Goal: Transaction & Acquisition: Purchase product/service

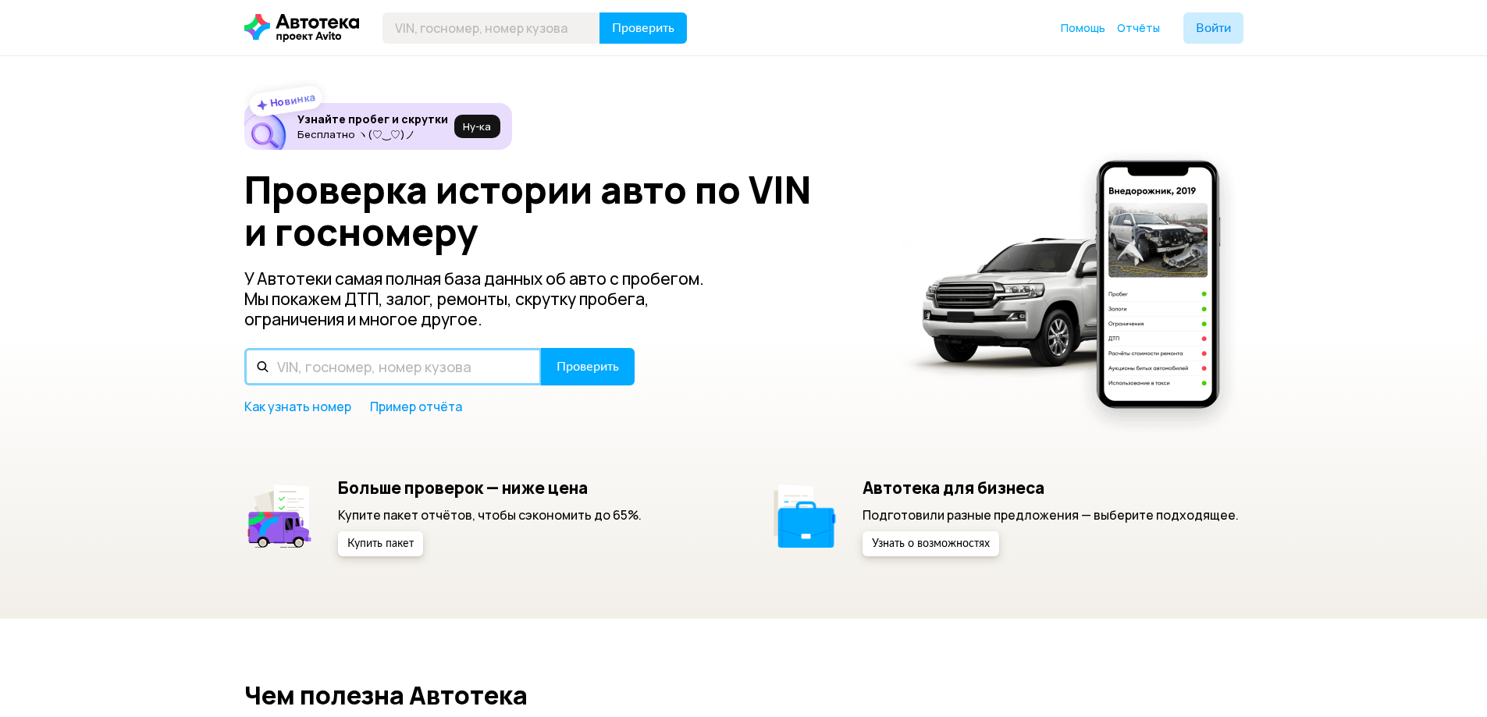
click at [436, 361] on input "text" at bounding box center [392, 366] width 297 height 37
paste input "[VEHICLE_IDENTIFICATION_NUMBER]"
type input "[VEHICLE_IDENTIFICATION_NUMBER]"
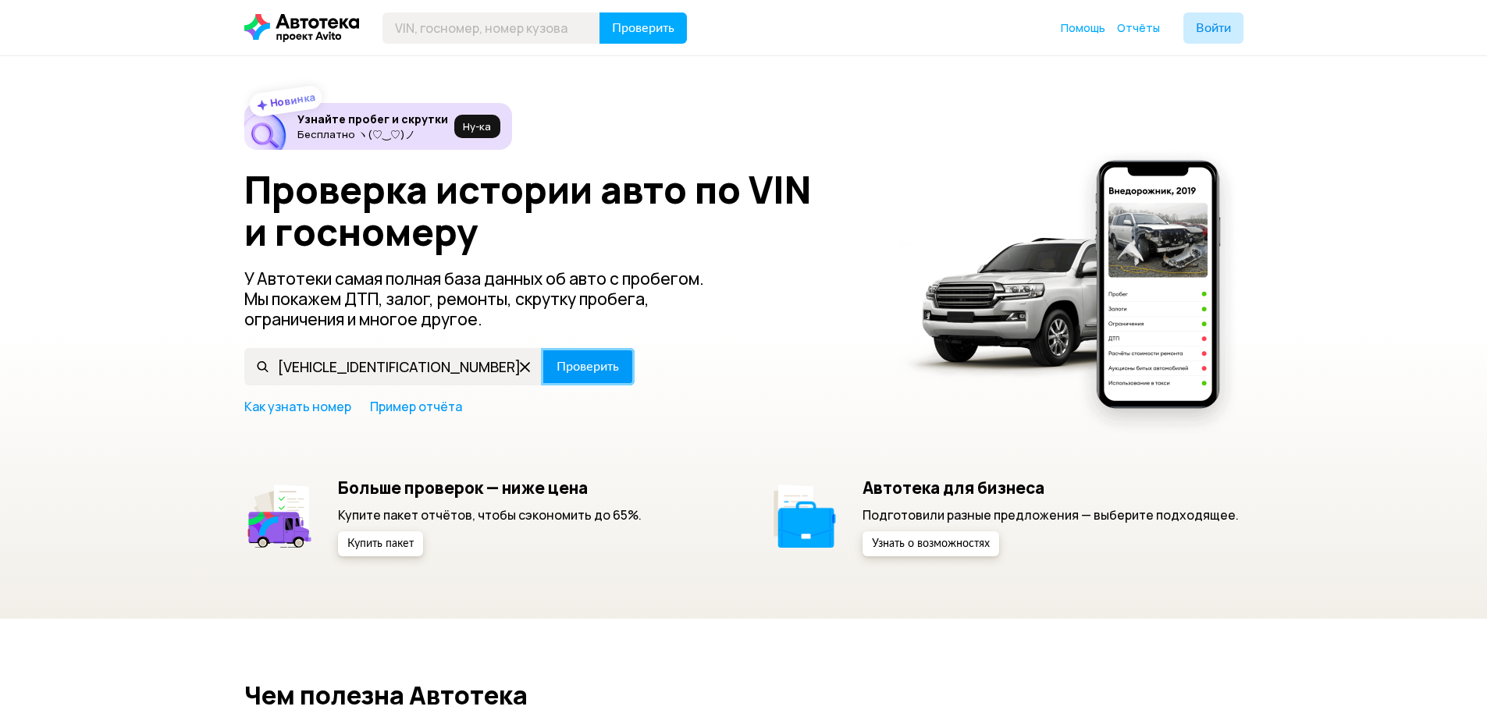
click at [601, 371] on span "Проверить" at bounding box center [588, 367] width 62 height 12
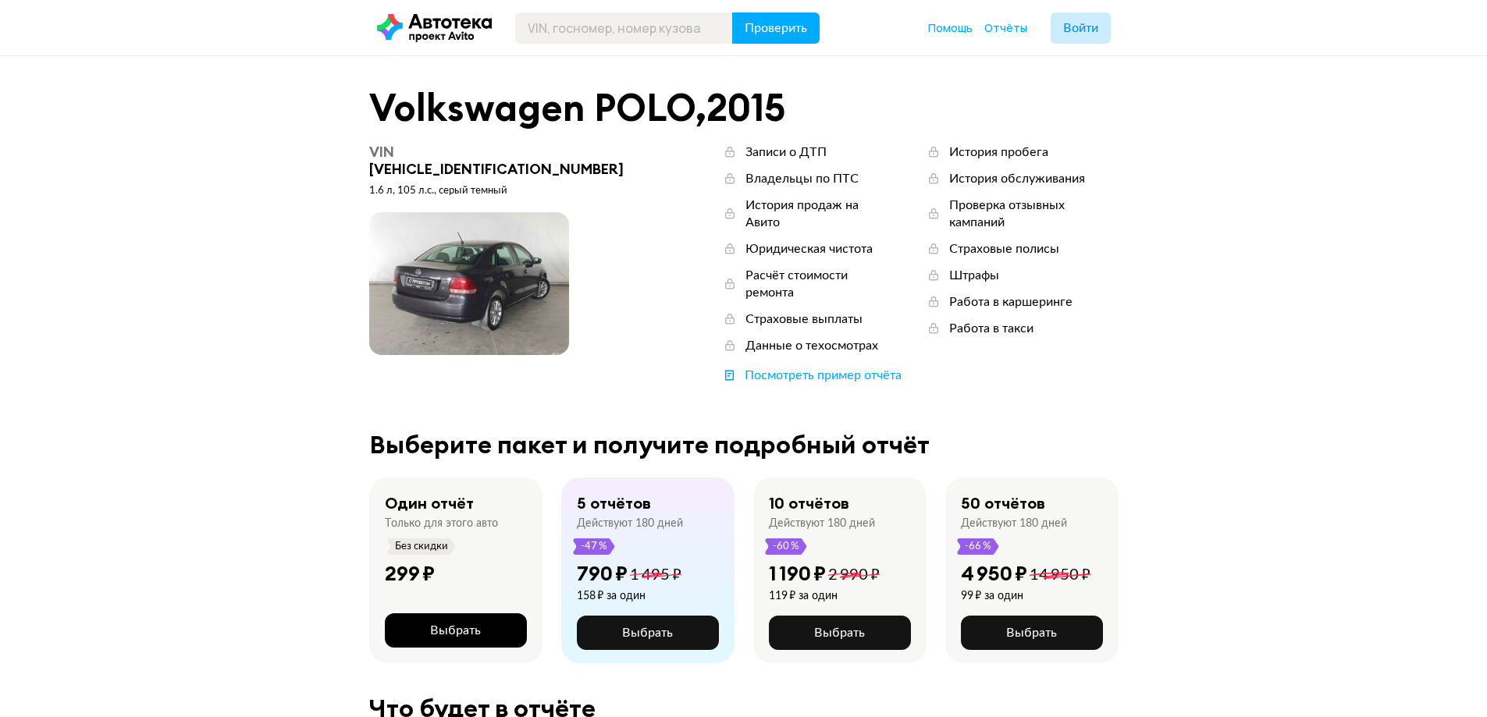
click at [426, 614] on button "Выбрать" at bounding box center [456, 631] width 142 height 34
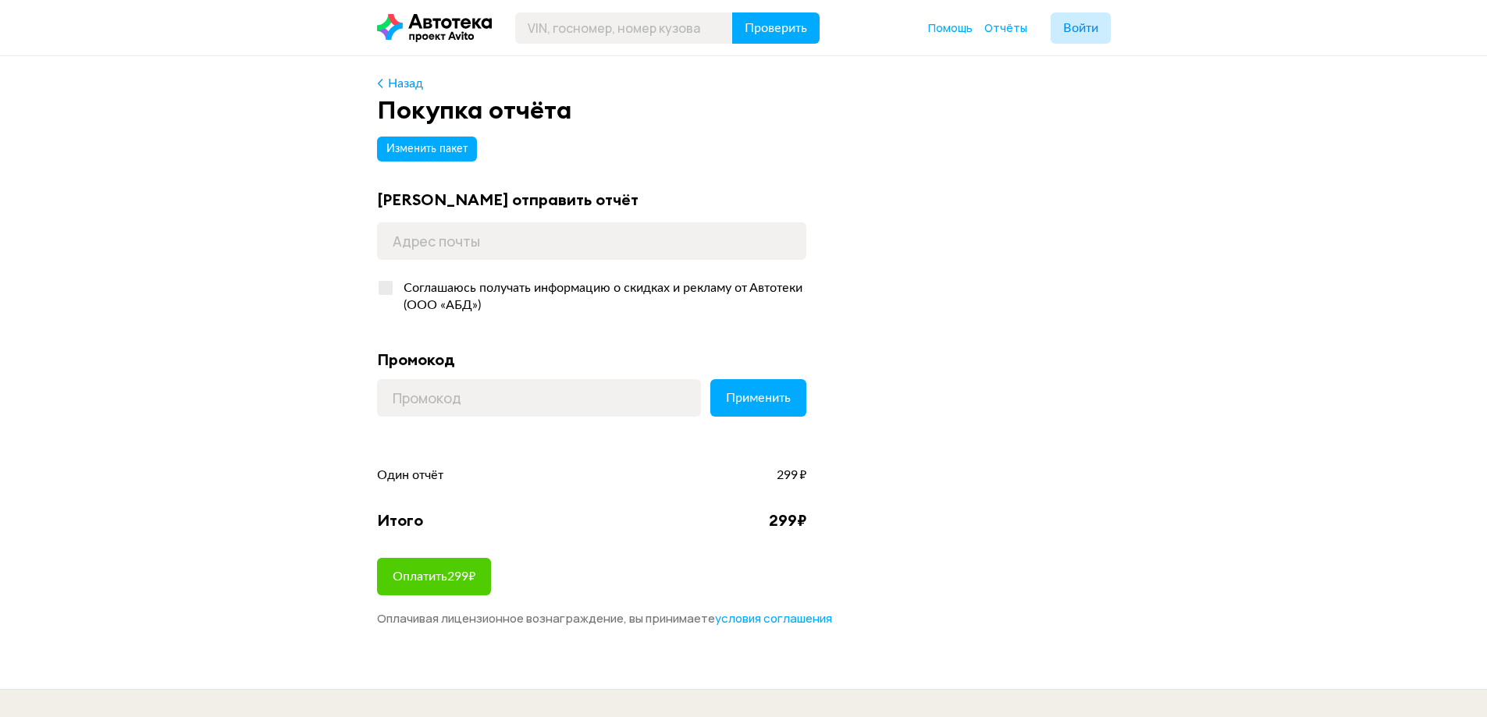
click at [566, 261] on div "[PERSON_NAME] отправить отчёт Соглашаюсь получать информацию о скидках и реклам…" at bounding box center [591, 256] width 429 height 132
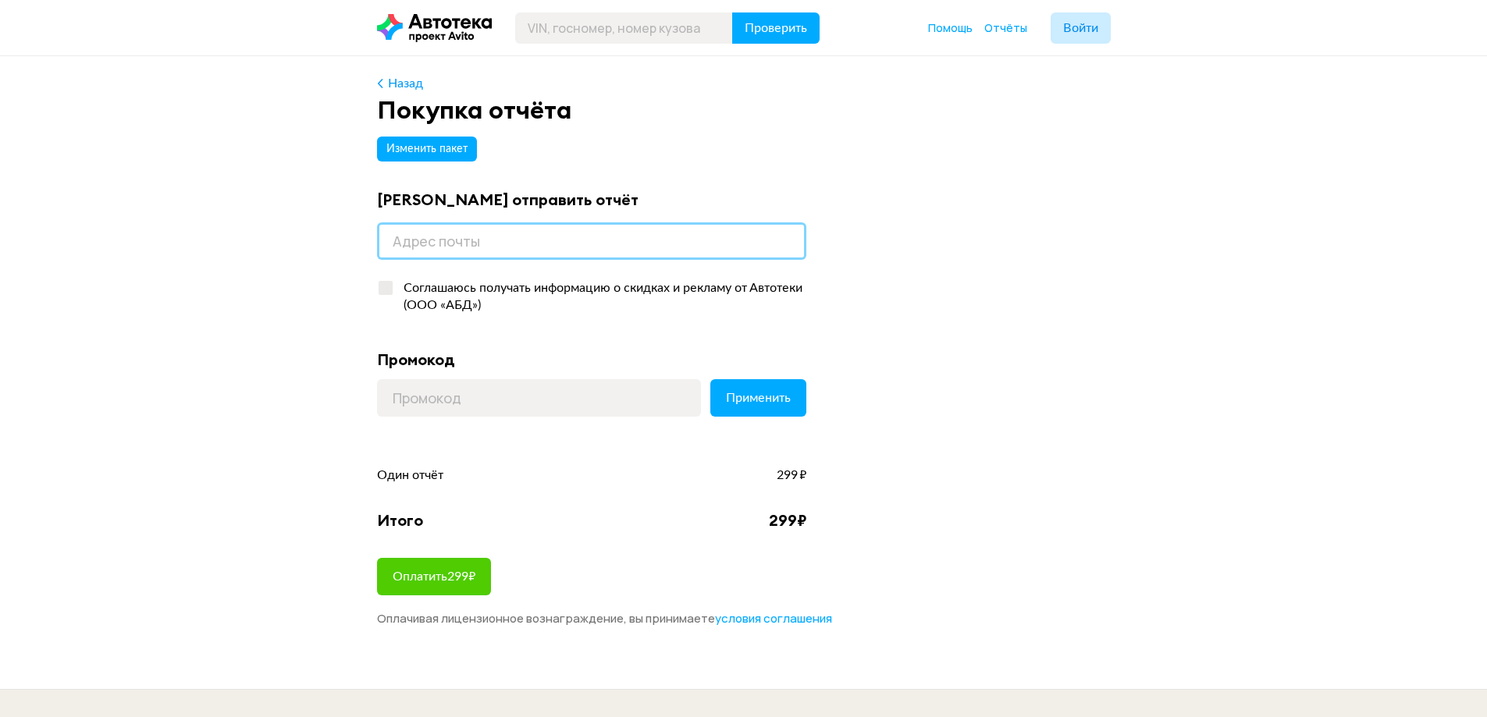
click at [579, 244] on input "email" at bounding box center [591, 240] width 429 height 37
type input "[EMAIL_ADDRESS][DOMAIN_NAME]"
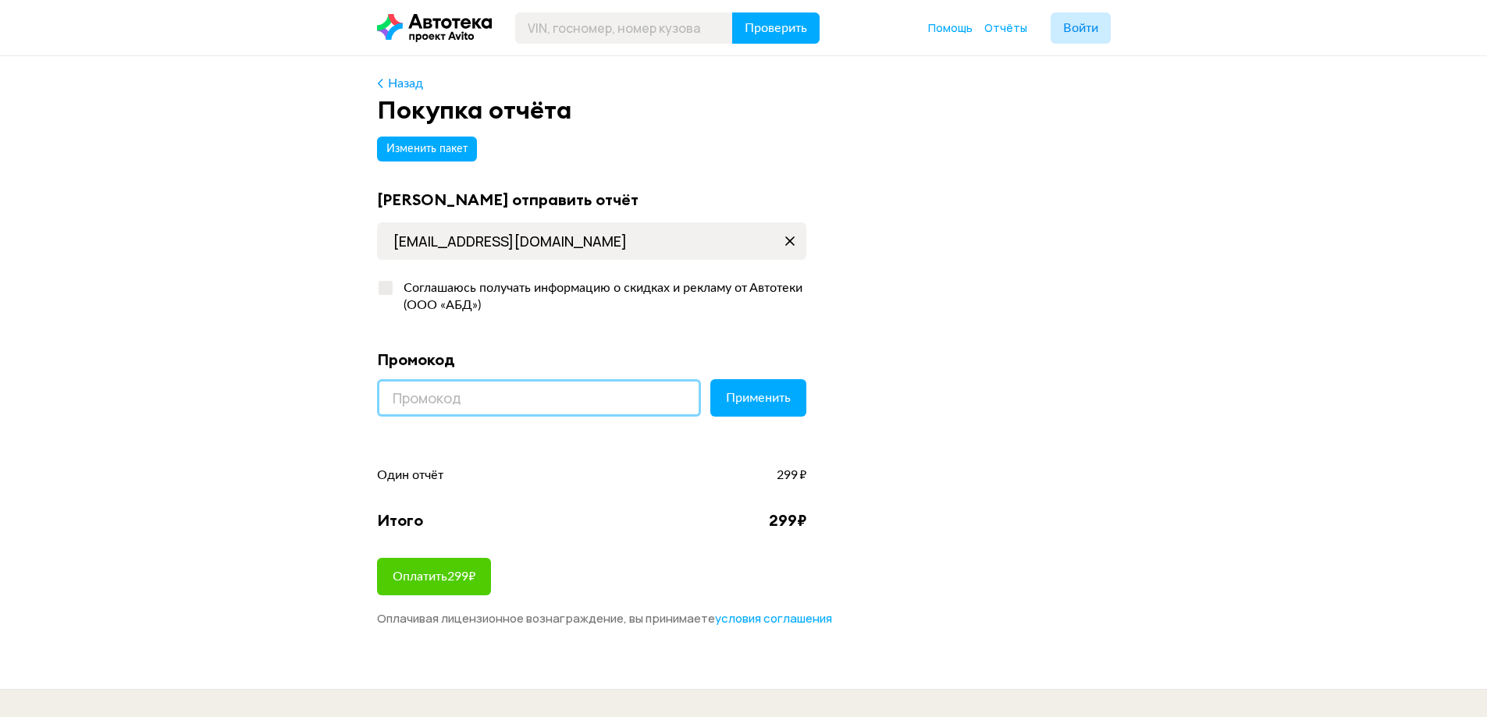
click at [499, 387] on input at bounding box center [539, 397] width 324 height 37
paste input "PROMOCODI"
type input "PROMOCODI"
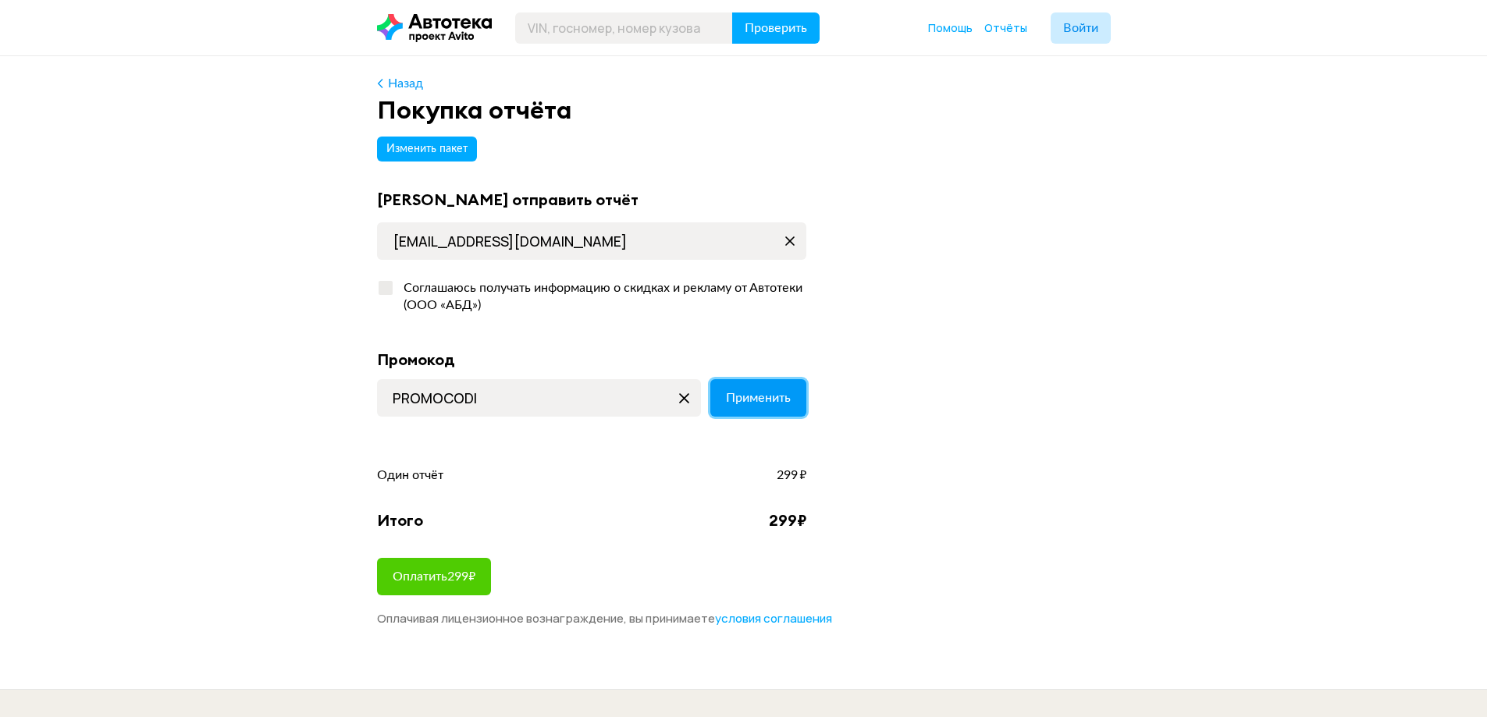
click at [752, 389] on button "Применить" at bounding box center [758, 397] width 96 height 37
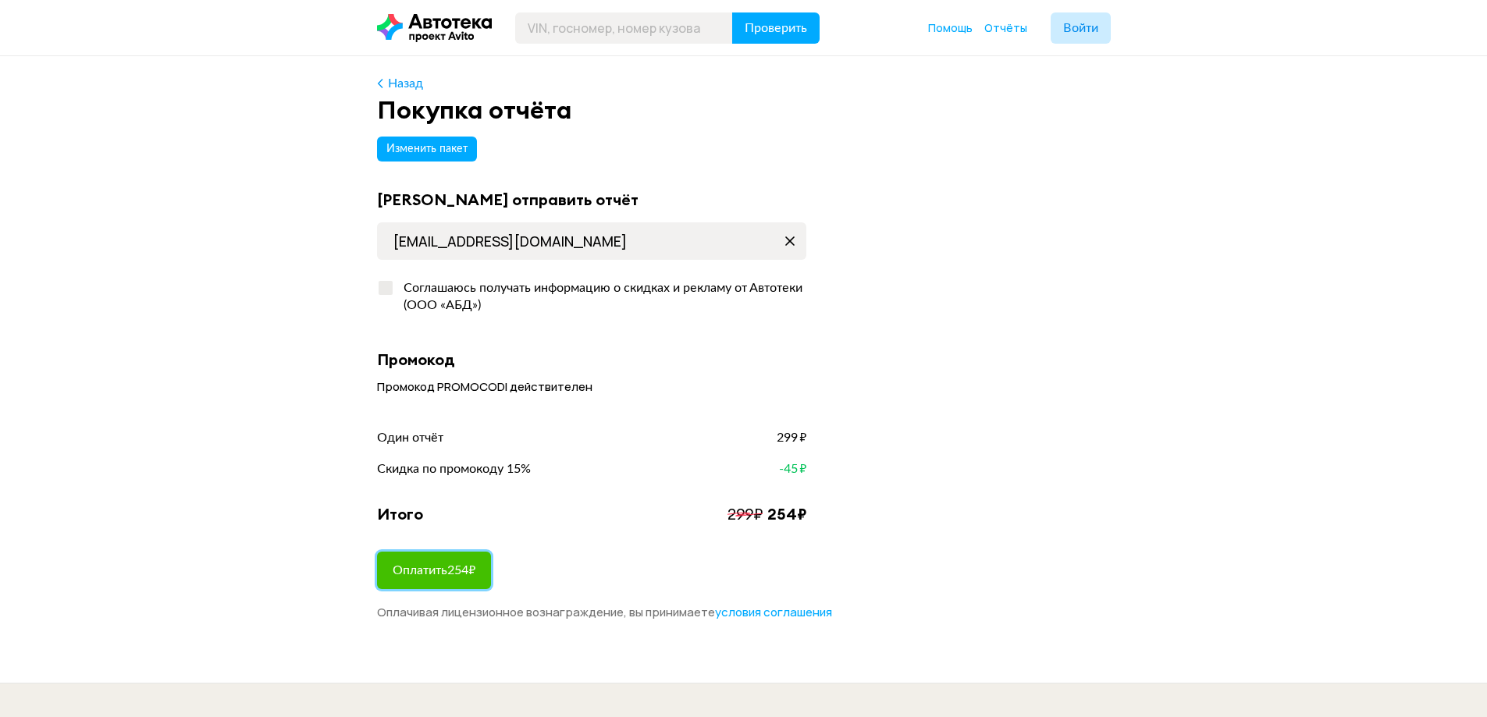
click at [464, 574] on span "Оплатить 254 ₽" at bounding box center [434, 570] width 83 height 12
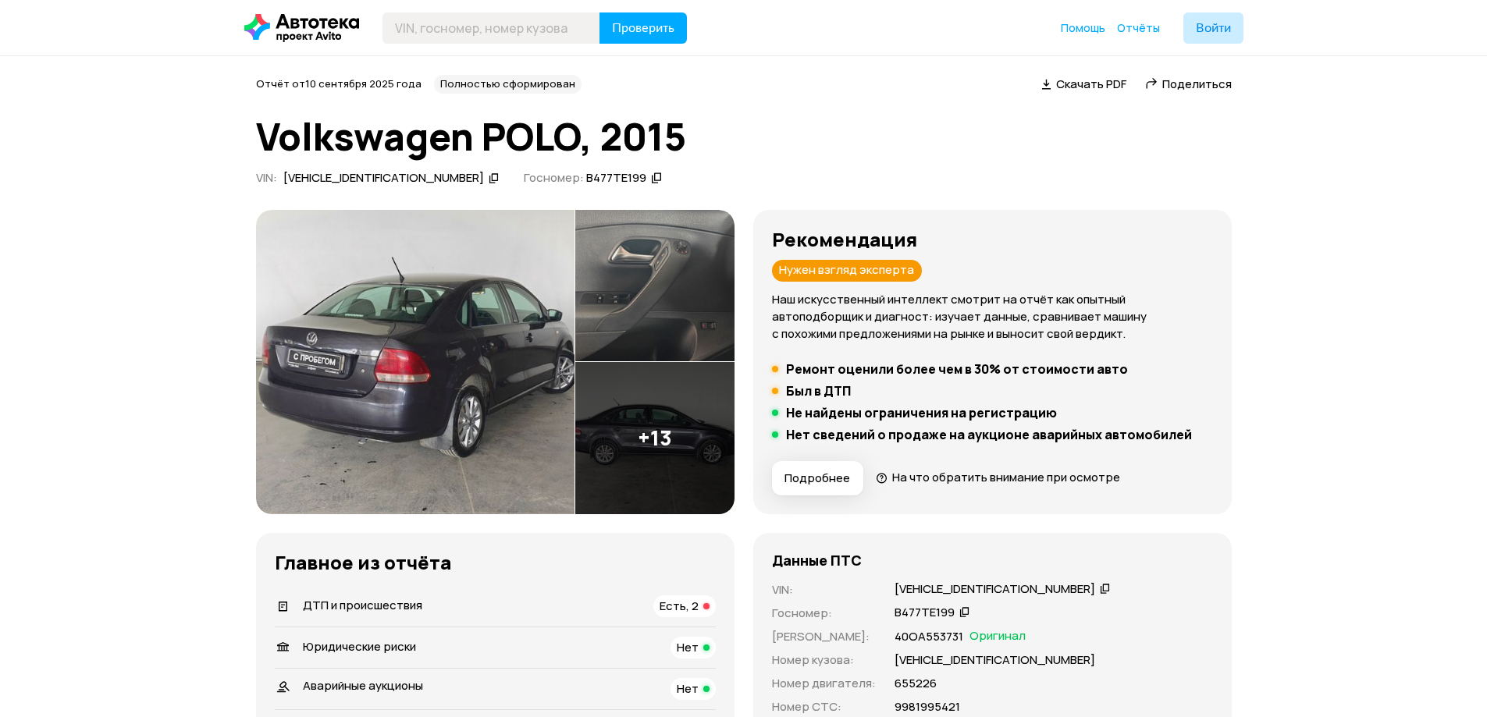
click at [364, 604] on span "ДТП и происшествия" at bounding box center [362, 605] width 119 height 16
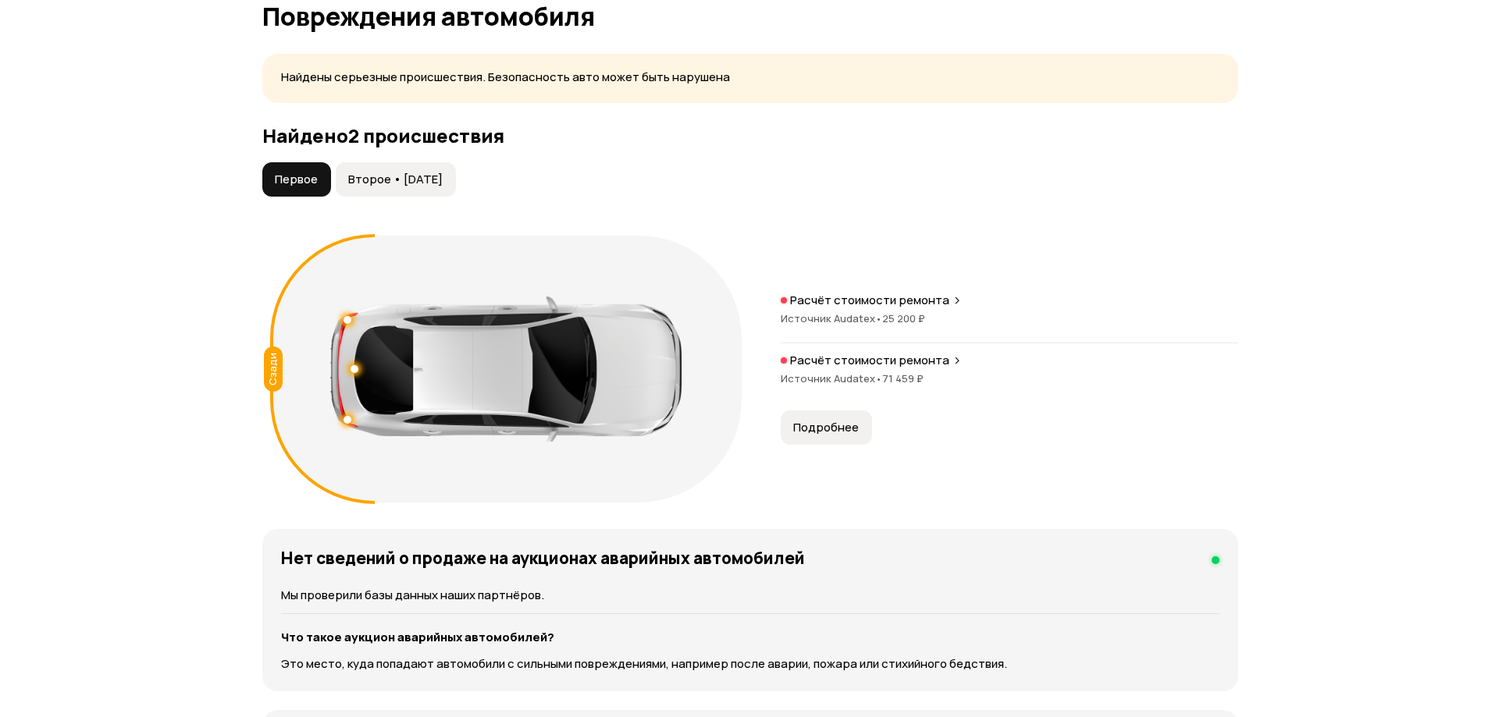
scroll to position [1617, 0]
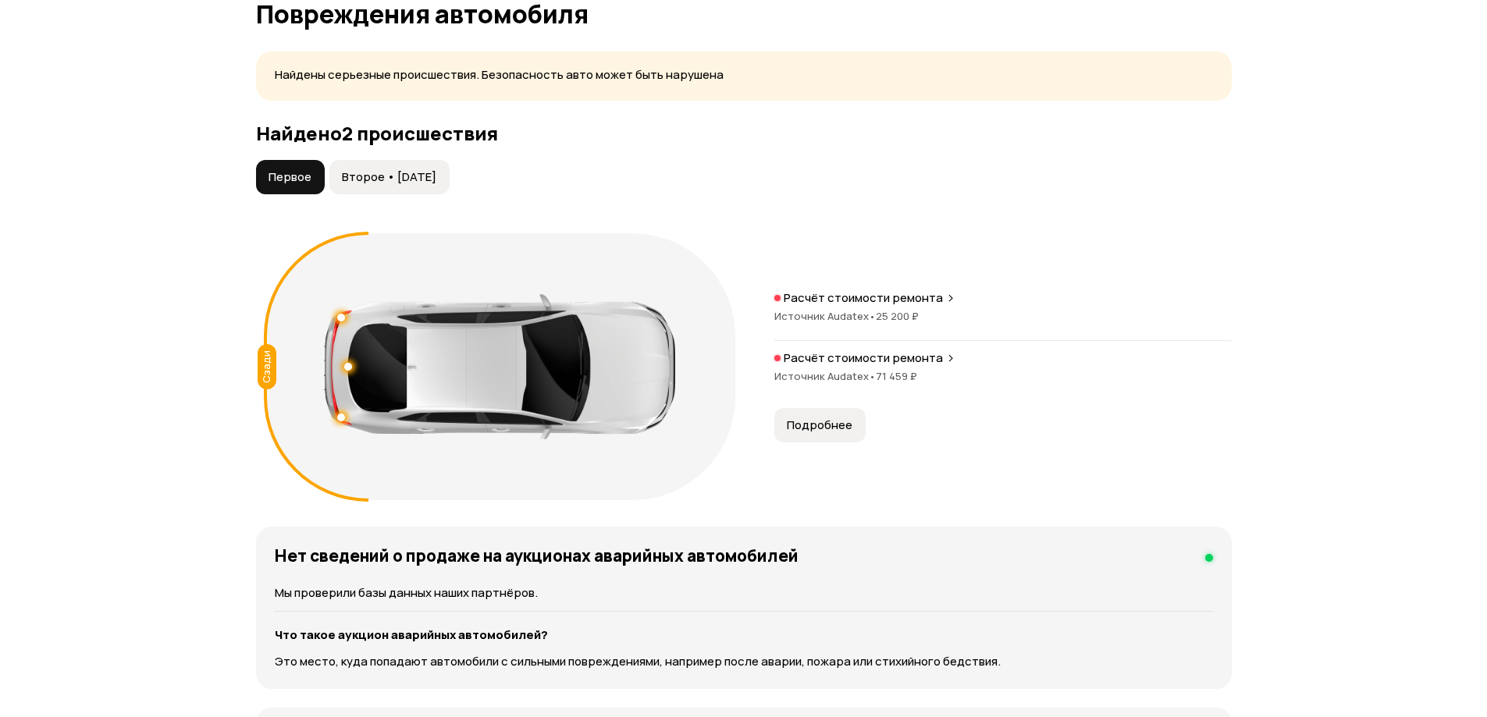
click at [414, 171] on span "Второе • 28 сен 2022" at bounding box center [389, 177] width 94 height 16
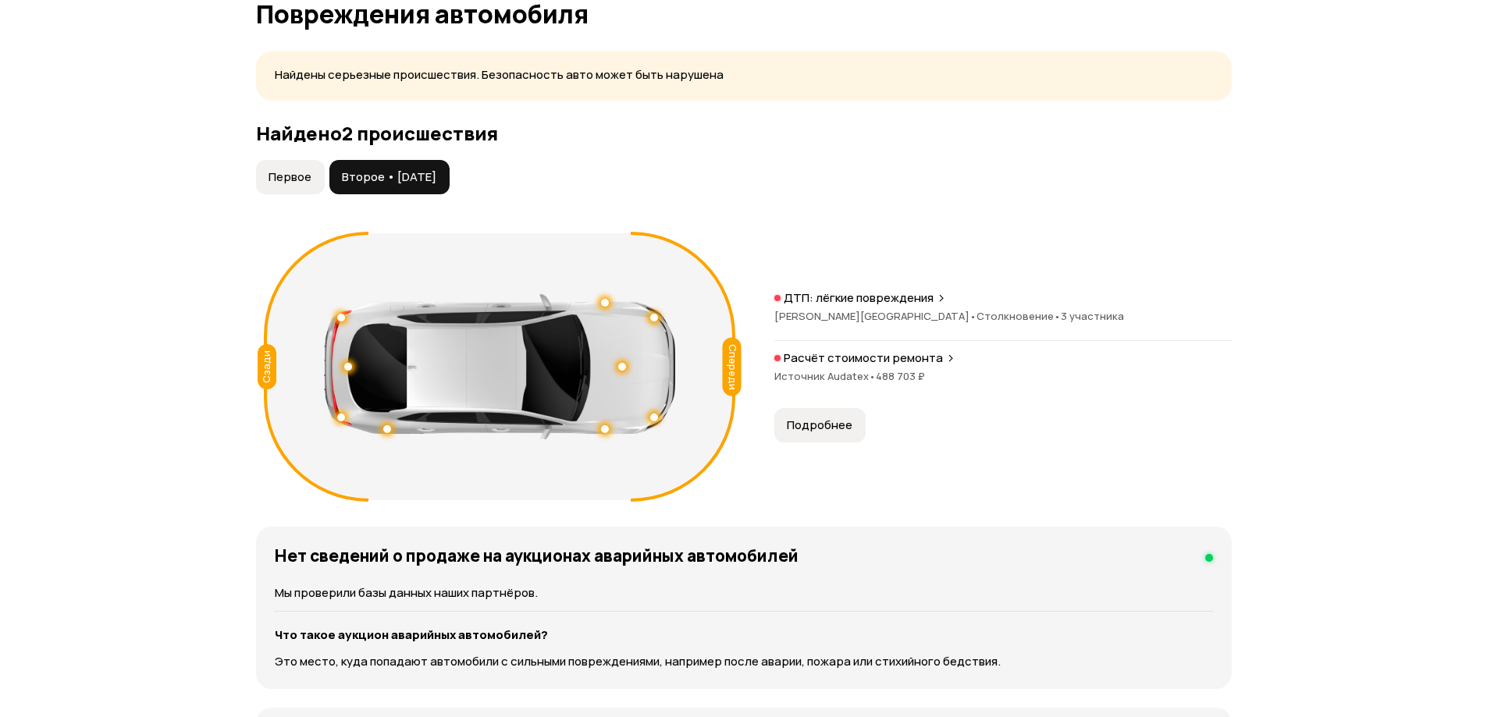
click at [259, 176] on button "Первое" at bounding box center [290, 177] width 69 height 34
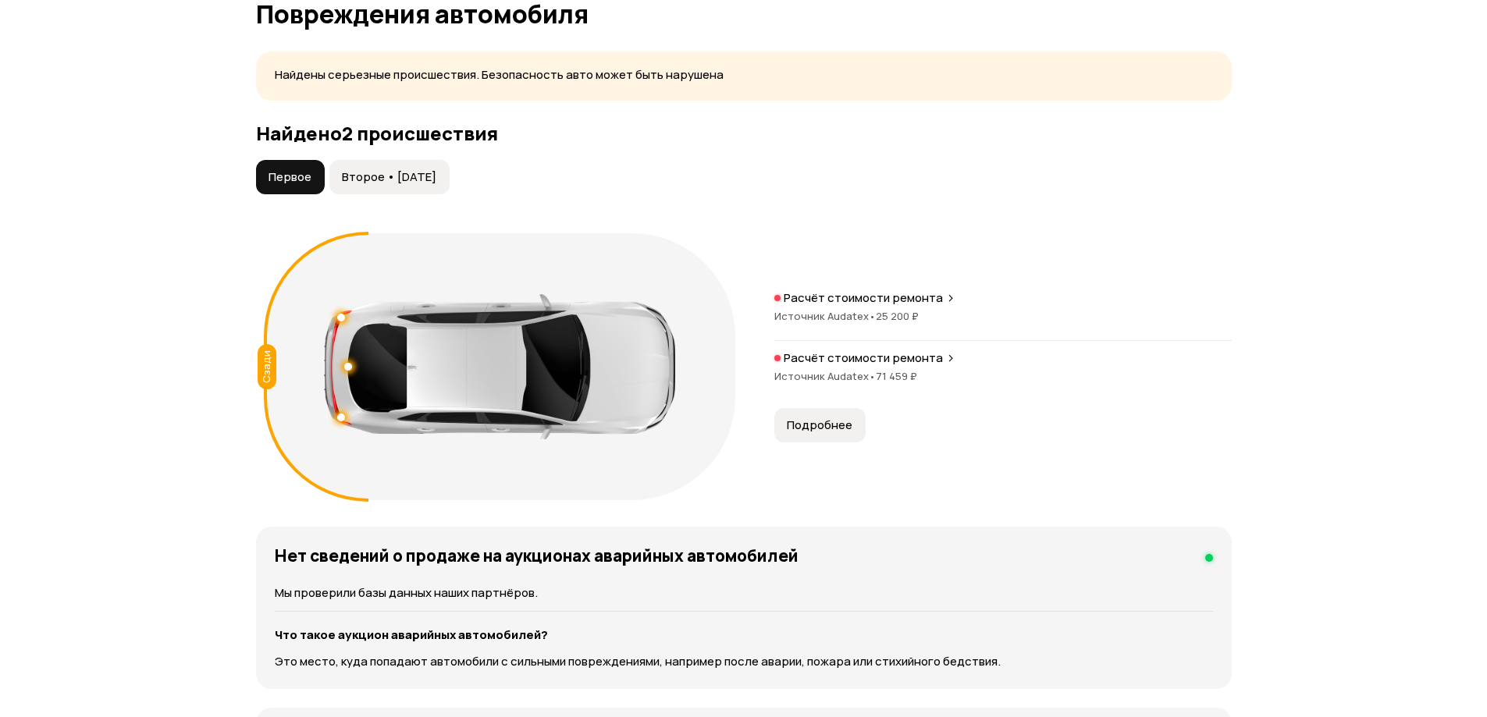
click at [799, 431] on span "Подробнее" at bounding box center [820, 426] width 66 height 16
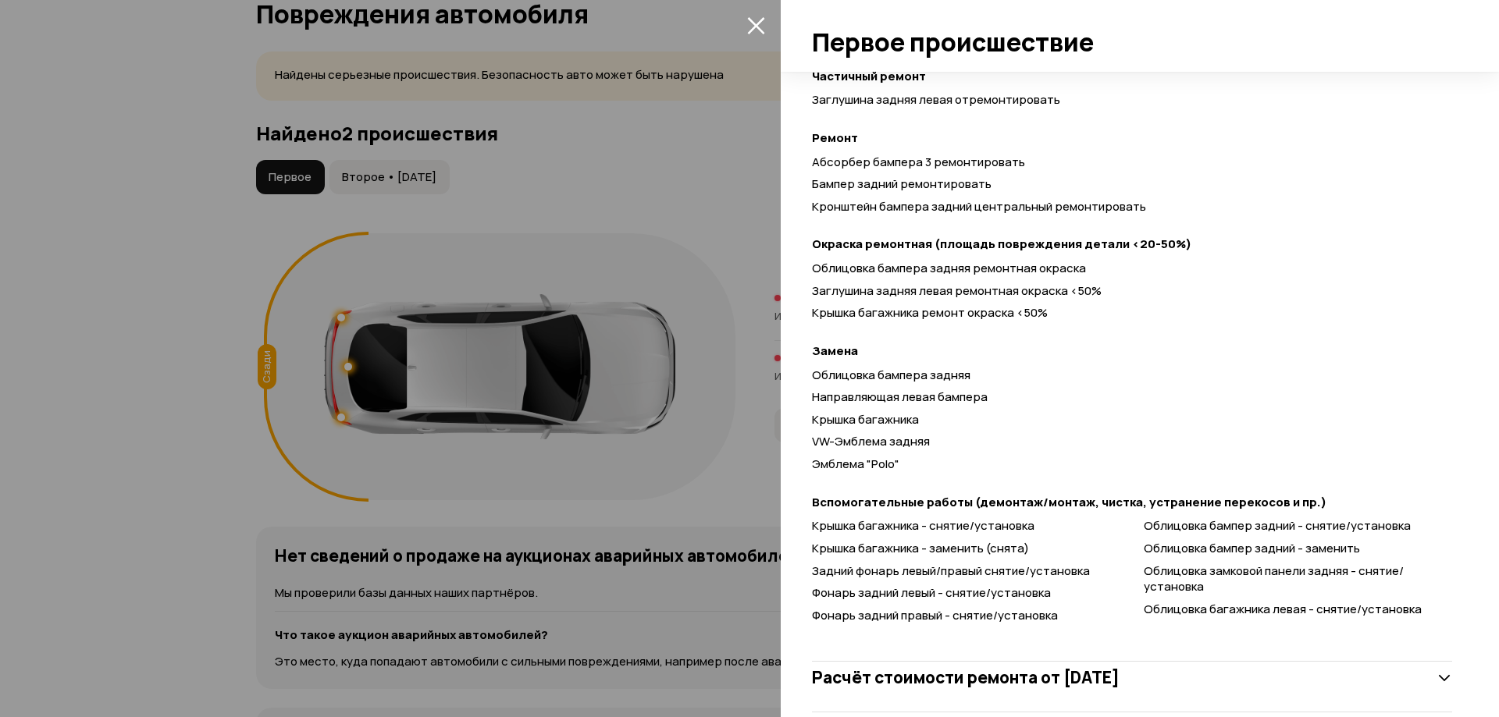
scroll to position [594, 0]
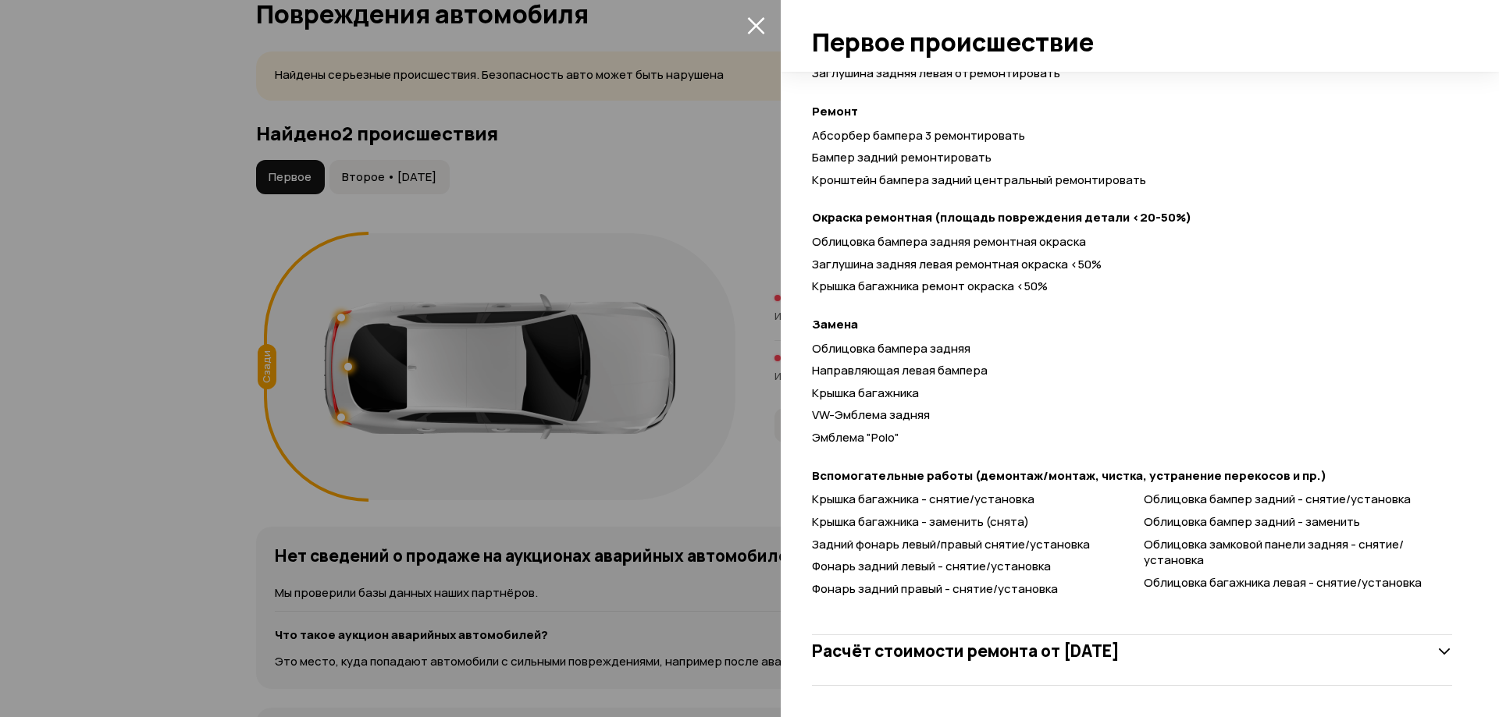
click at [991, 656] on h3 "Расчёт стоимости ремонта от 24 августа 2019 года" at bounding box center [966, 651] width 308 height 20
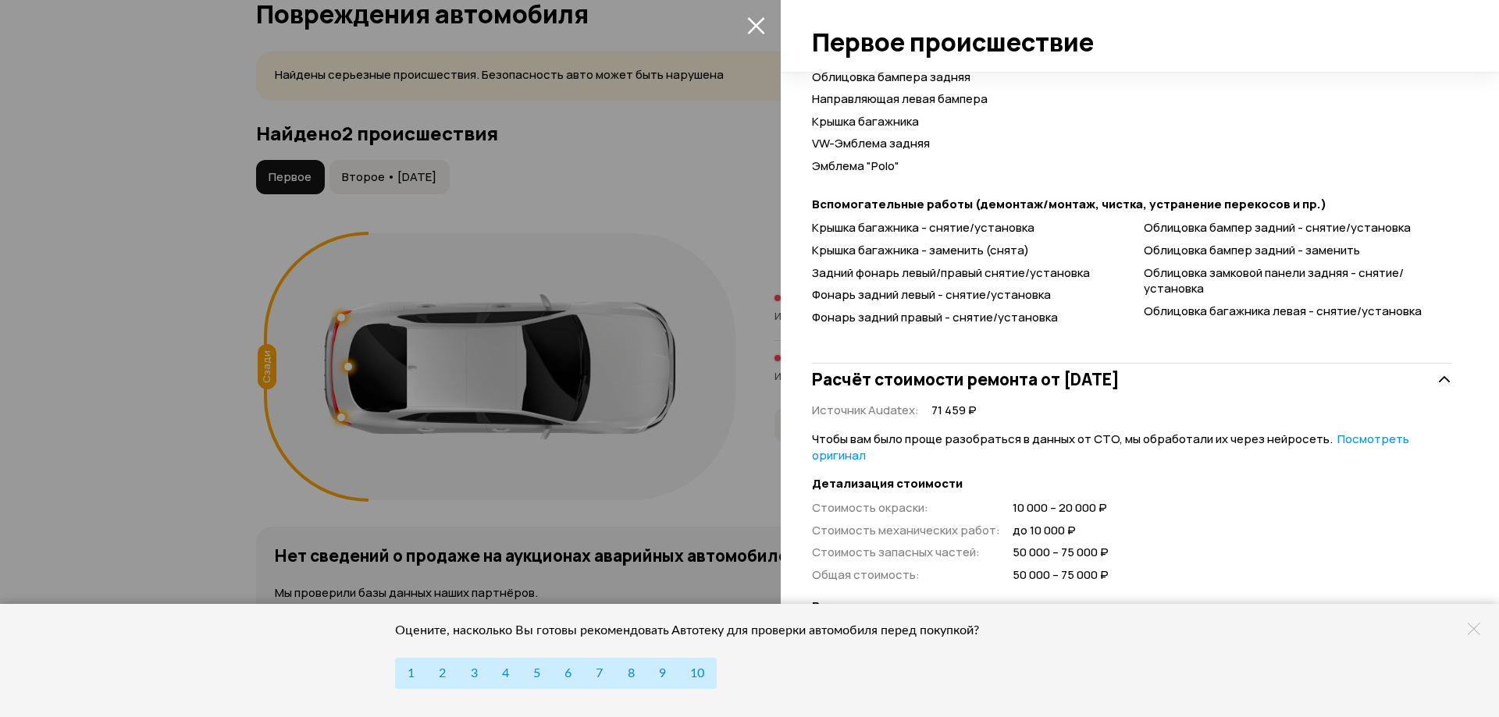
scroll to position [984, 0]
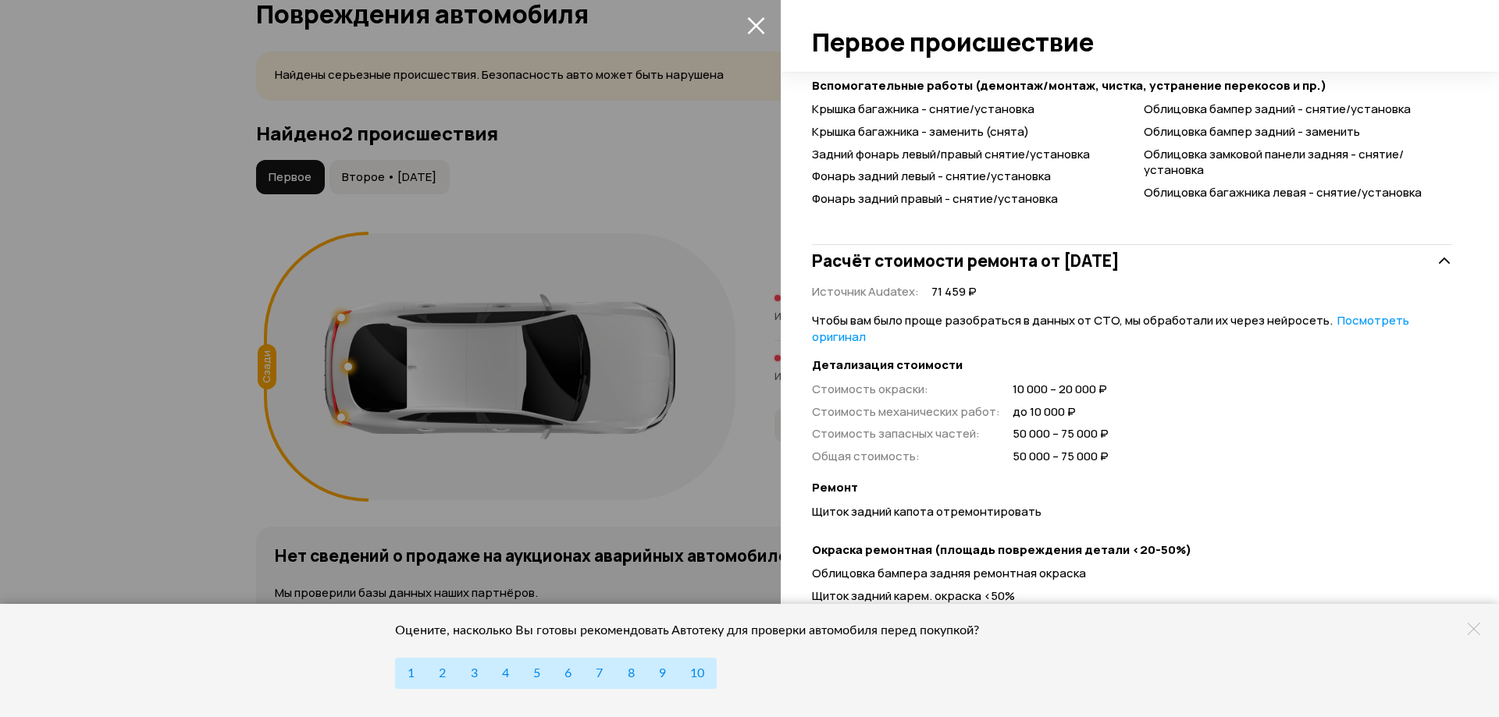
click at [1475, 628] on icon at bounding box center [1473, 629] width 12 height 12
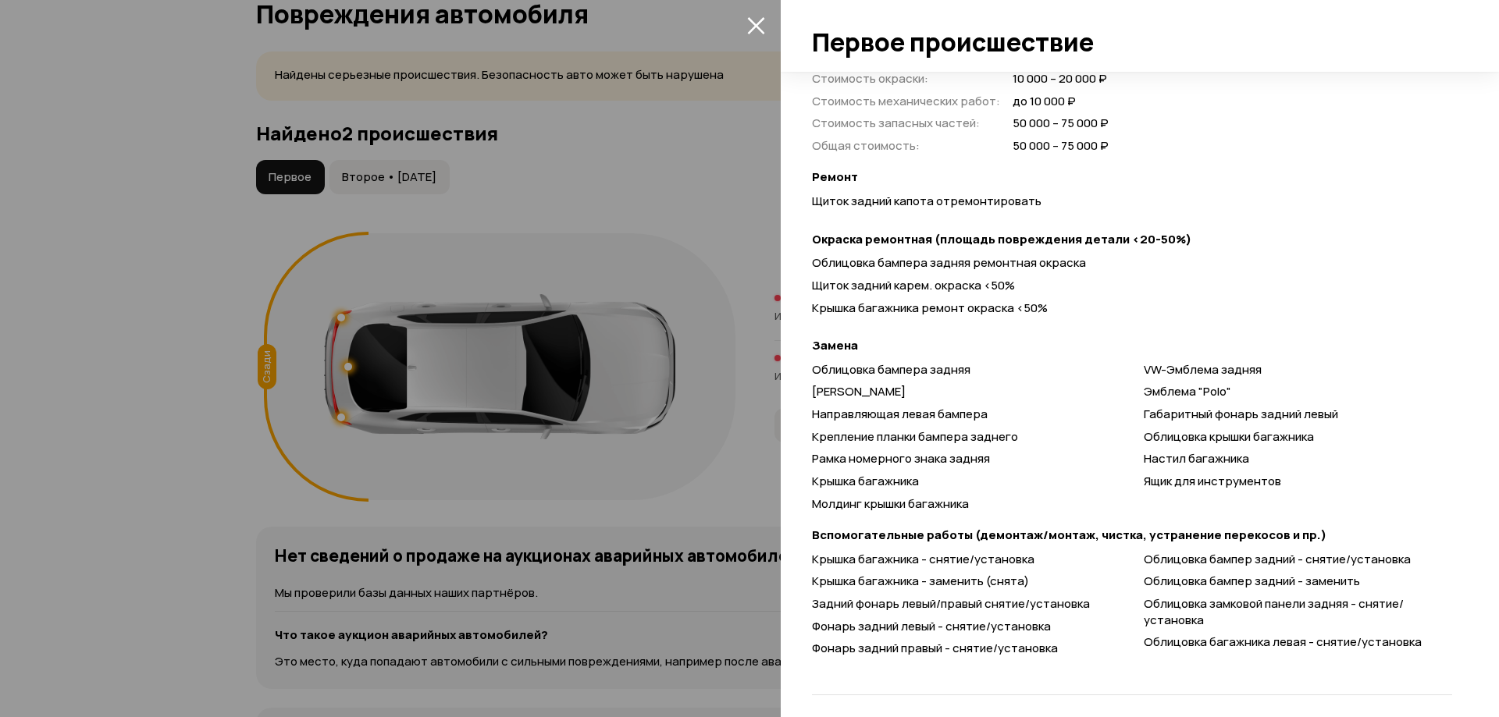
scroll to position [1296, 0]
click at [627, 446] on div at bounding box center [749, 358] width 1499 height 717
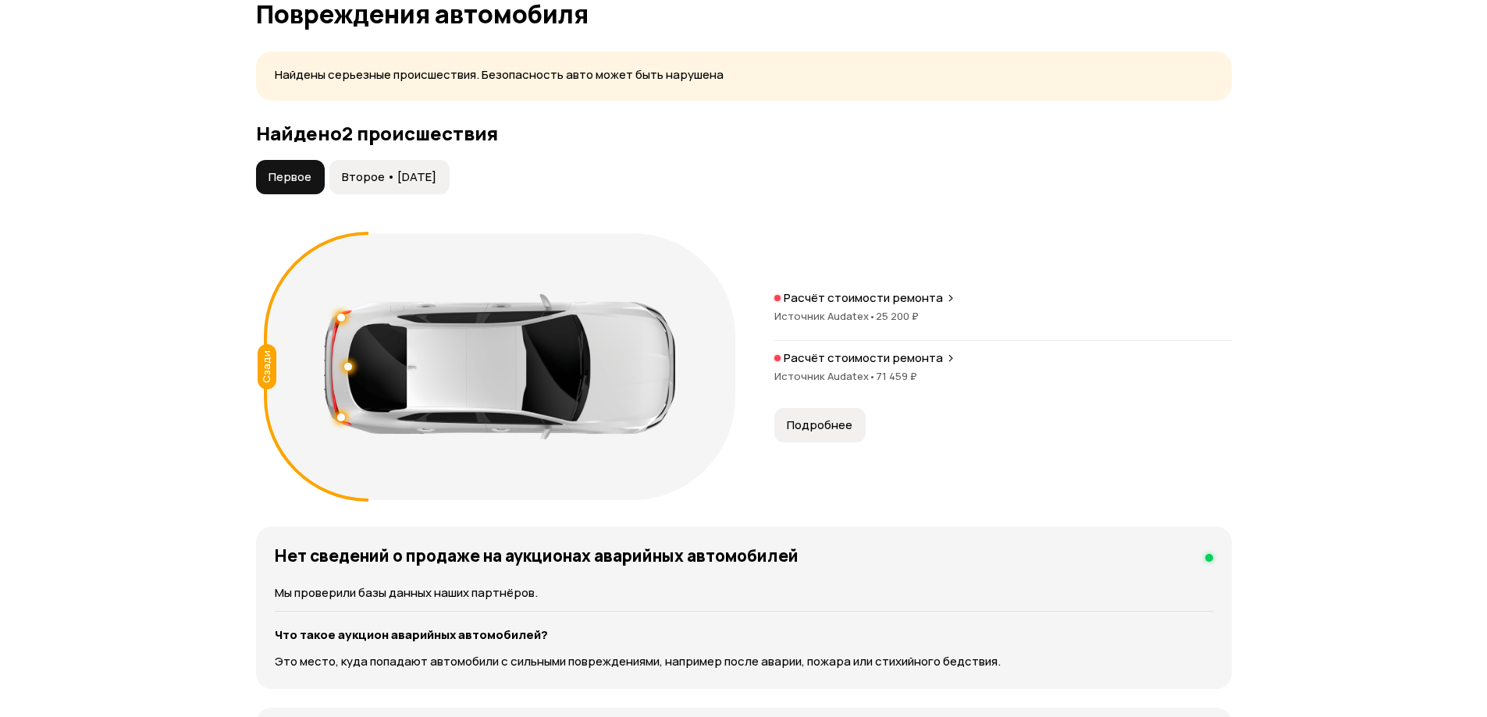
click at [436, 184] on span "Второе • 28 сен 2022" at bounding box center [389, 177] width 94 height 16
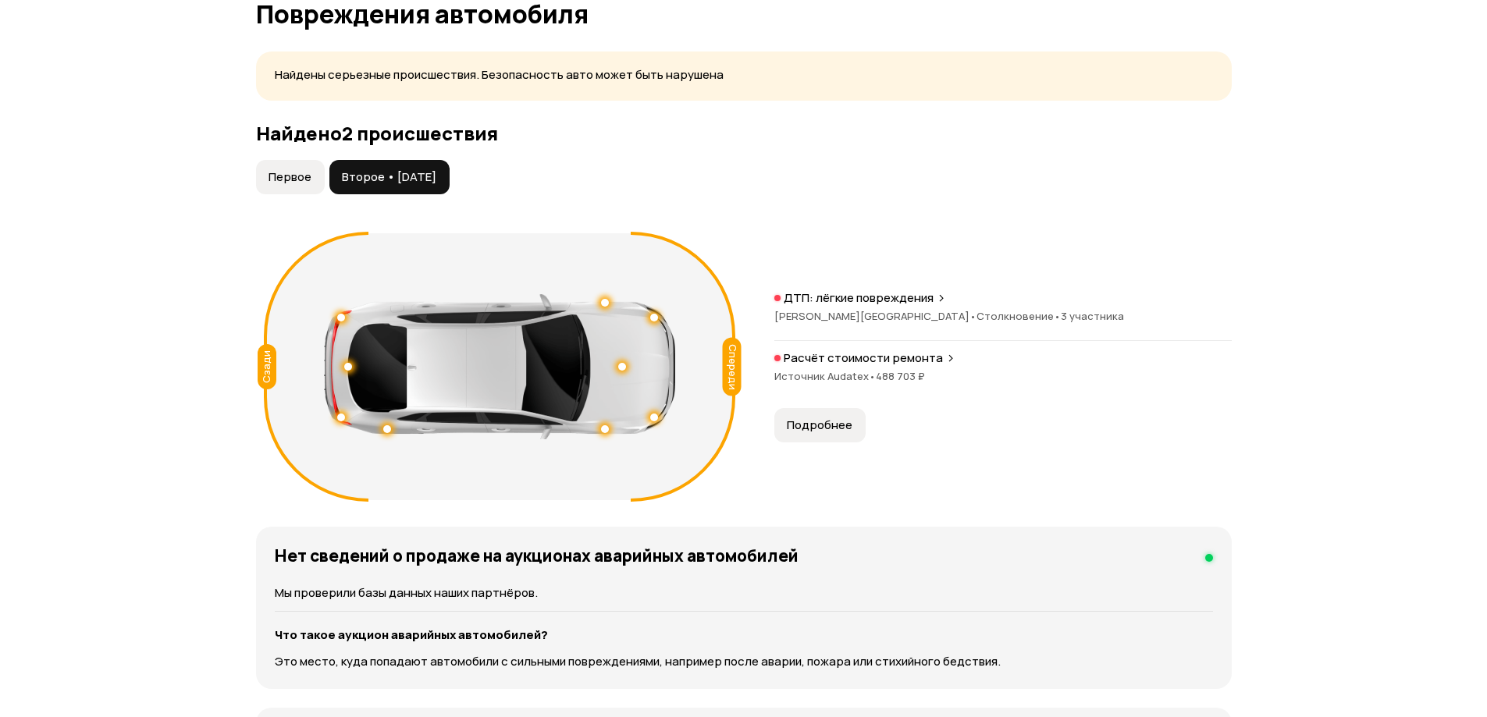
click at [836, 425] on span "Подробнее" at bounding box center [820, 426] width 66 height 16
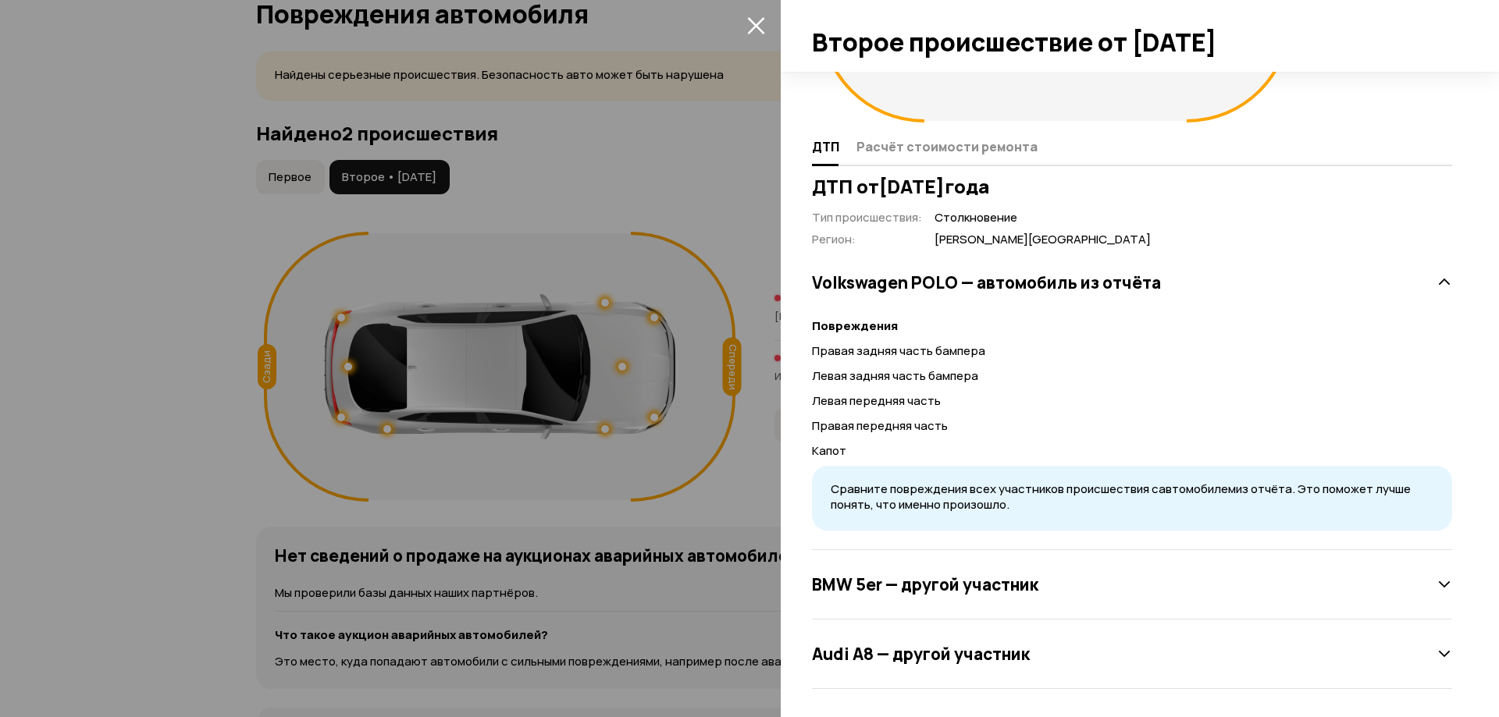
scroll to position [229, 0]
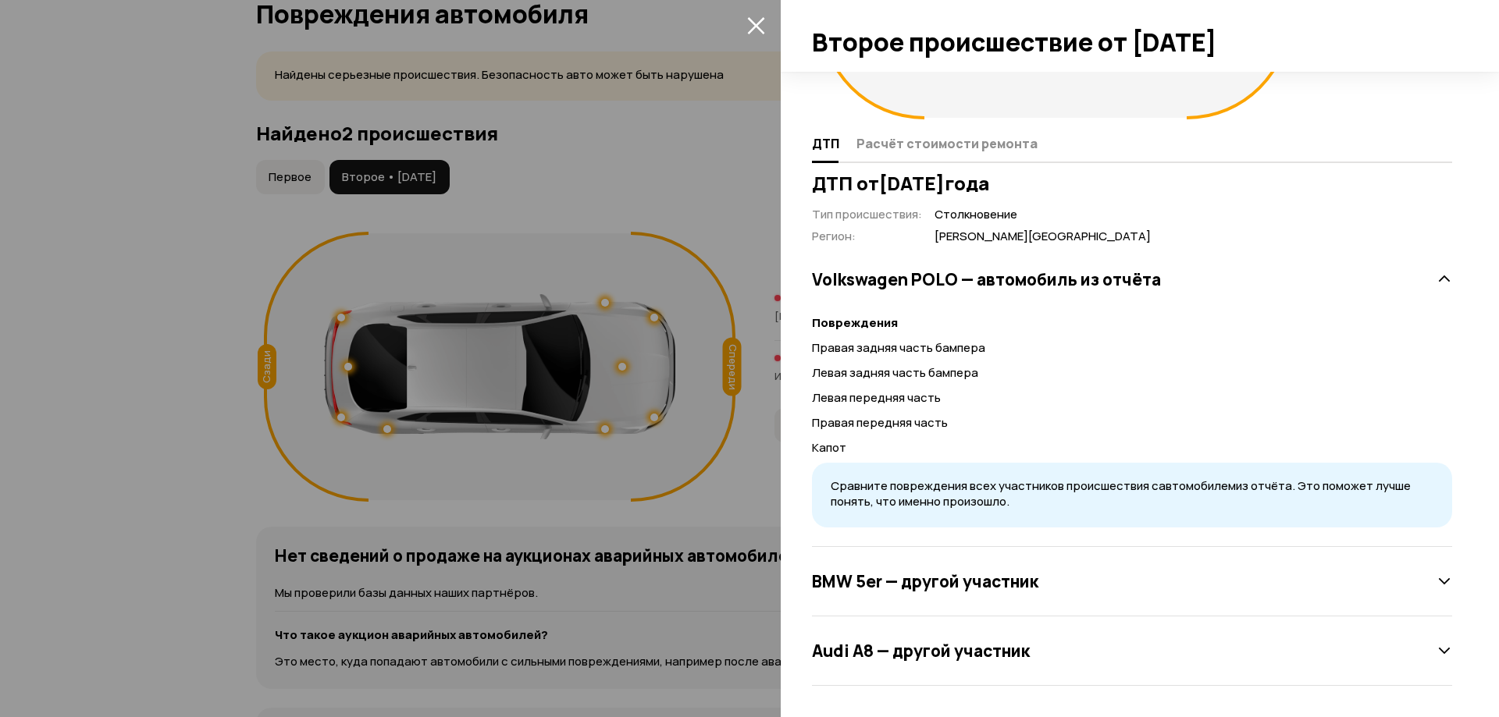
click at [925, 583] on h3 "BMW 5er — другой участник" at bounding box center [925, 581] width 226 height 20
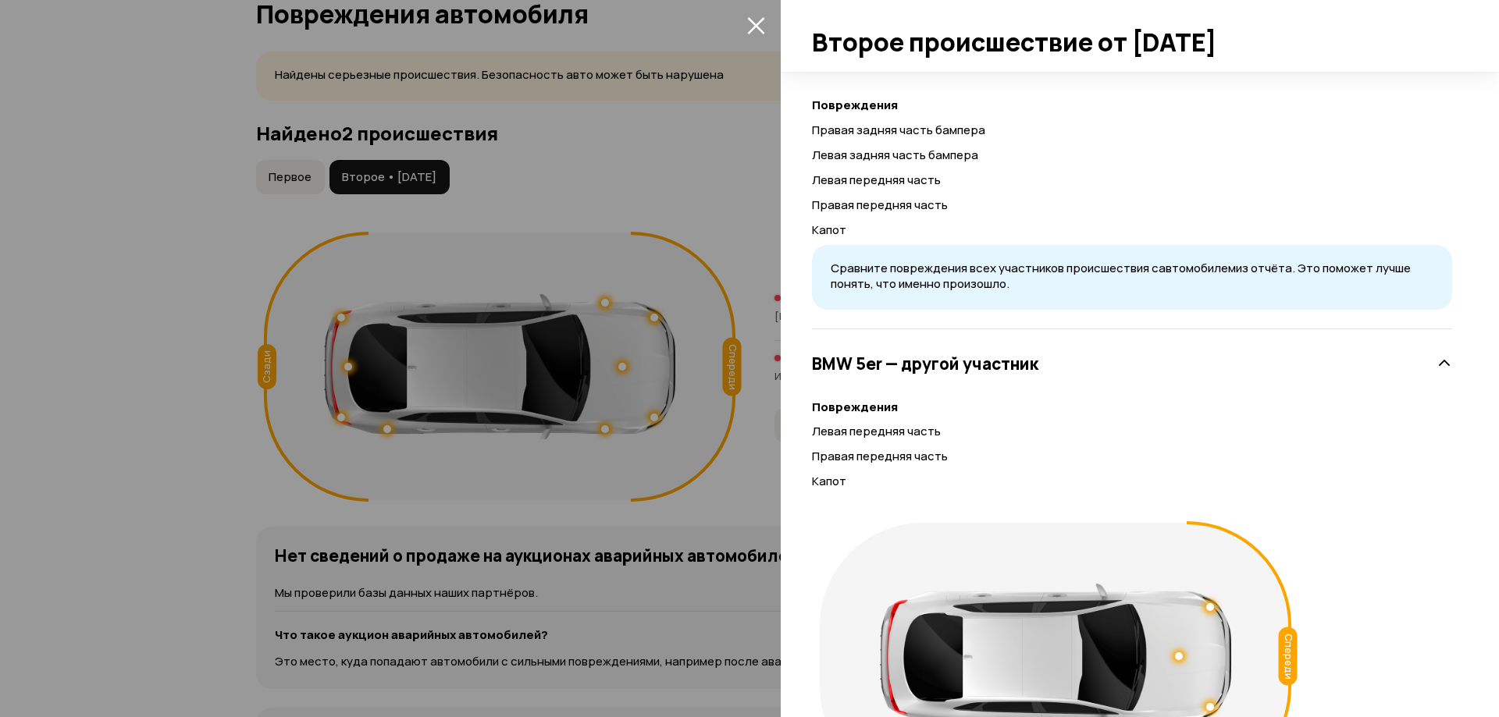
scroll to position [652, 0]
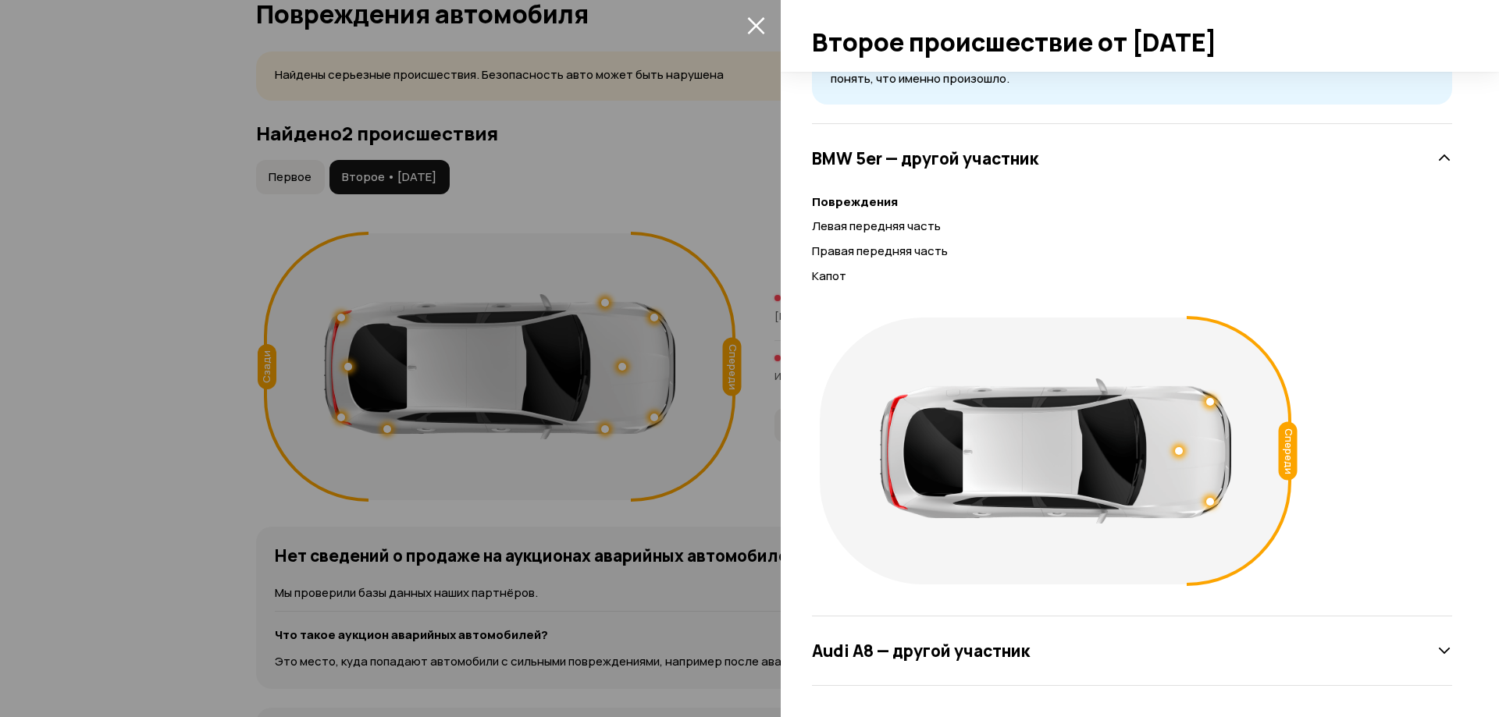
click at [916, 643] on h3 "Audi А8 — другой участник" at bounding box center [921, 651] width 218 height 20
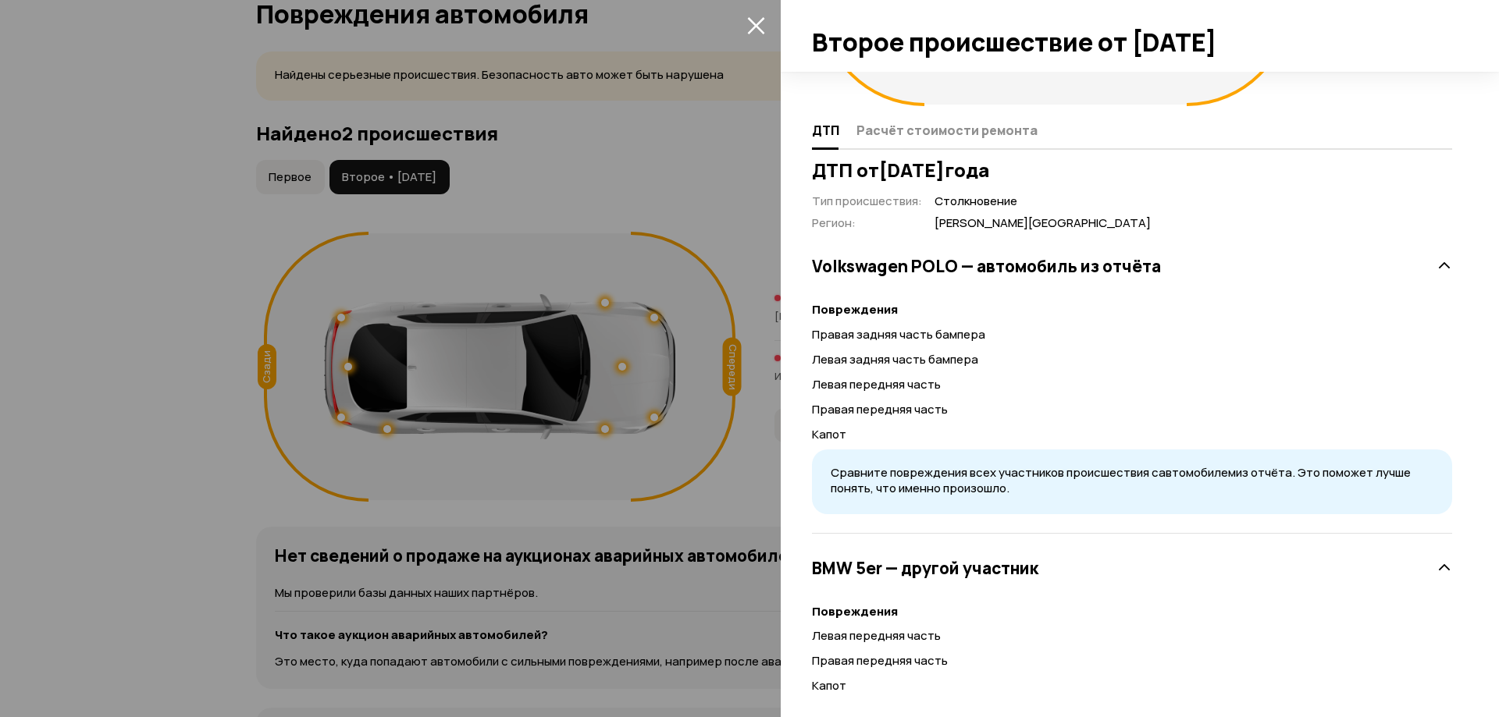
scroll to position [216, 0]
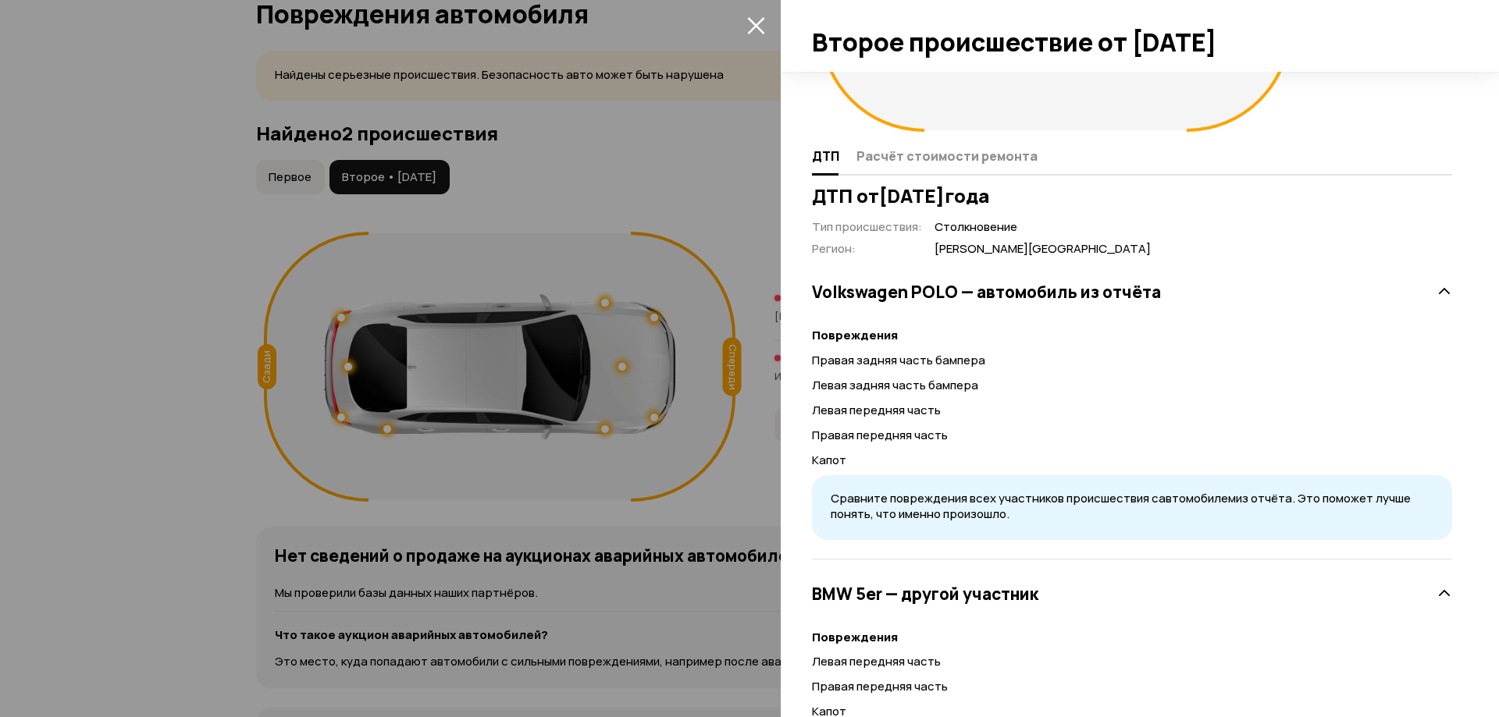
click at [973, 158] on span "Расчёт стоимости ремонта" at bounding box center [946, 156] width 181 height 16
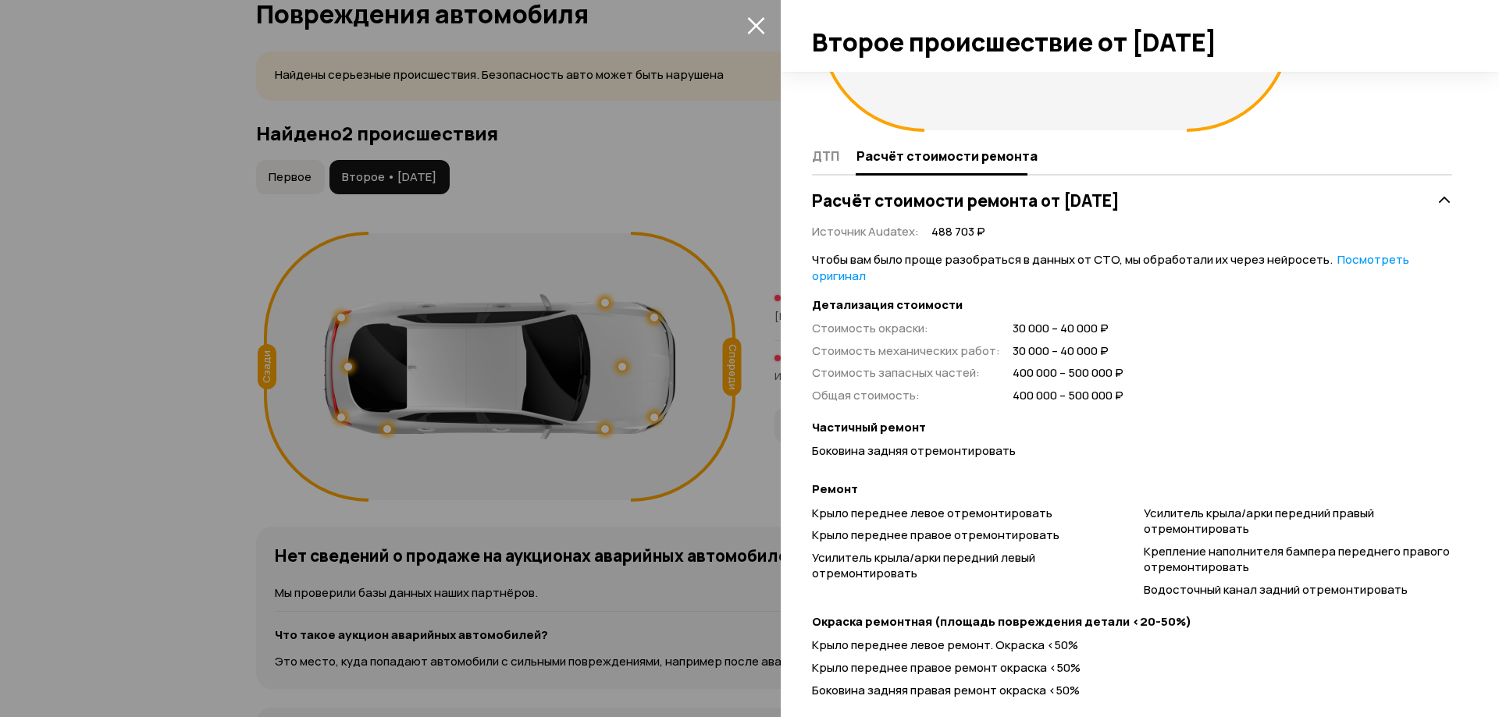
click at [884, 230] on span "Источник Audatex :" at bounding box center [865, 231] width 107 height 16
click at [910, 387] on span "Общая стоимость :" at bounding box center [866, 395] width 108 height 16
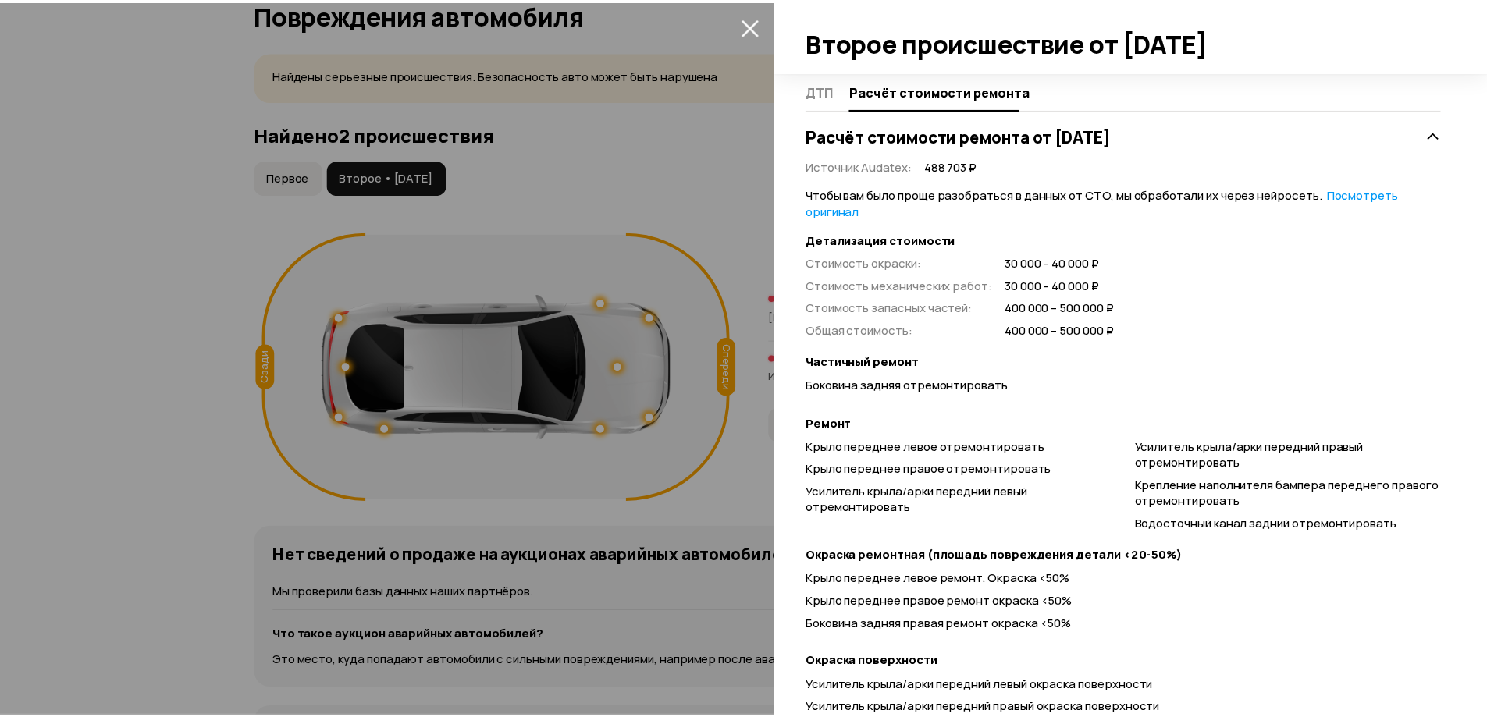
scroll to position [0, 0]
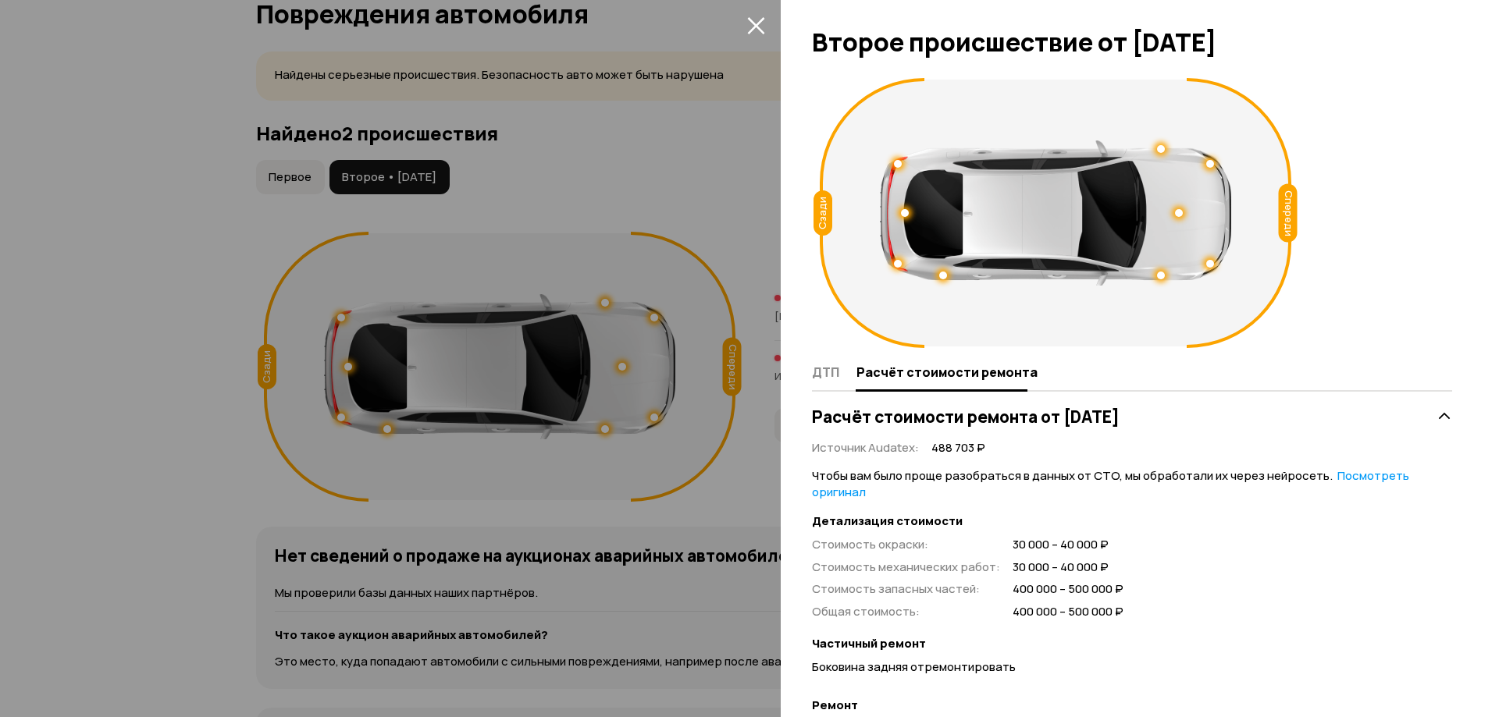
click at [769, 173] on div at bounding box center [749, 358] width 1499 height 717
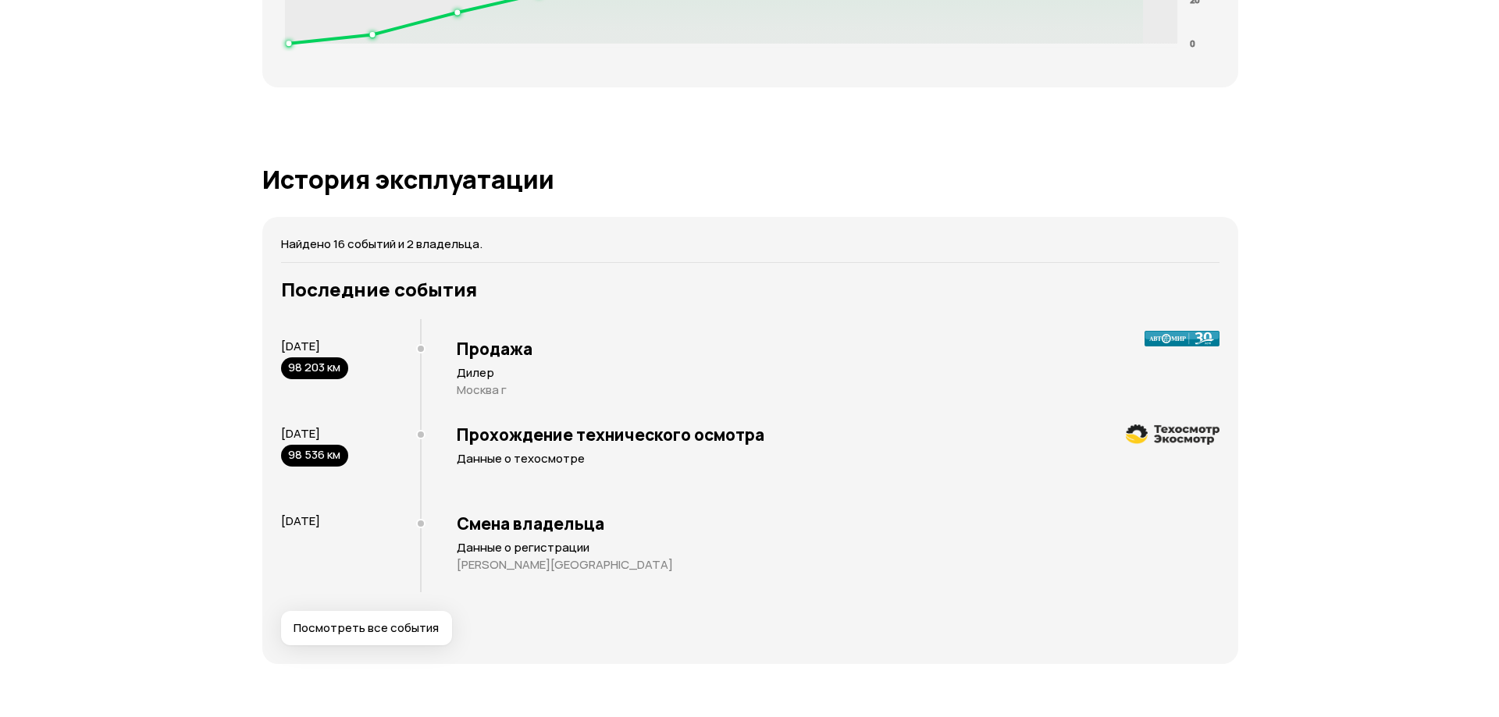
scroll to position [2944, 0]
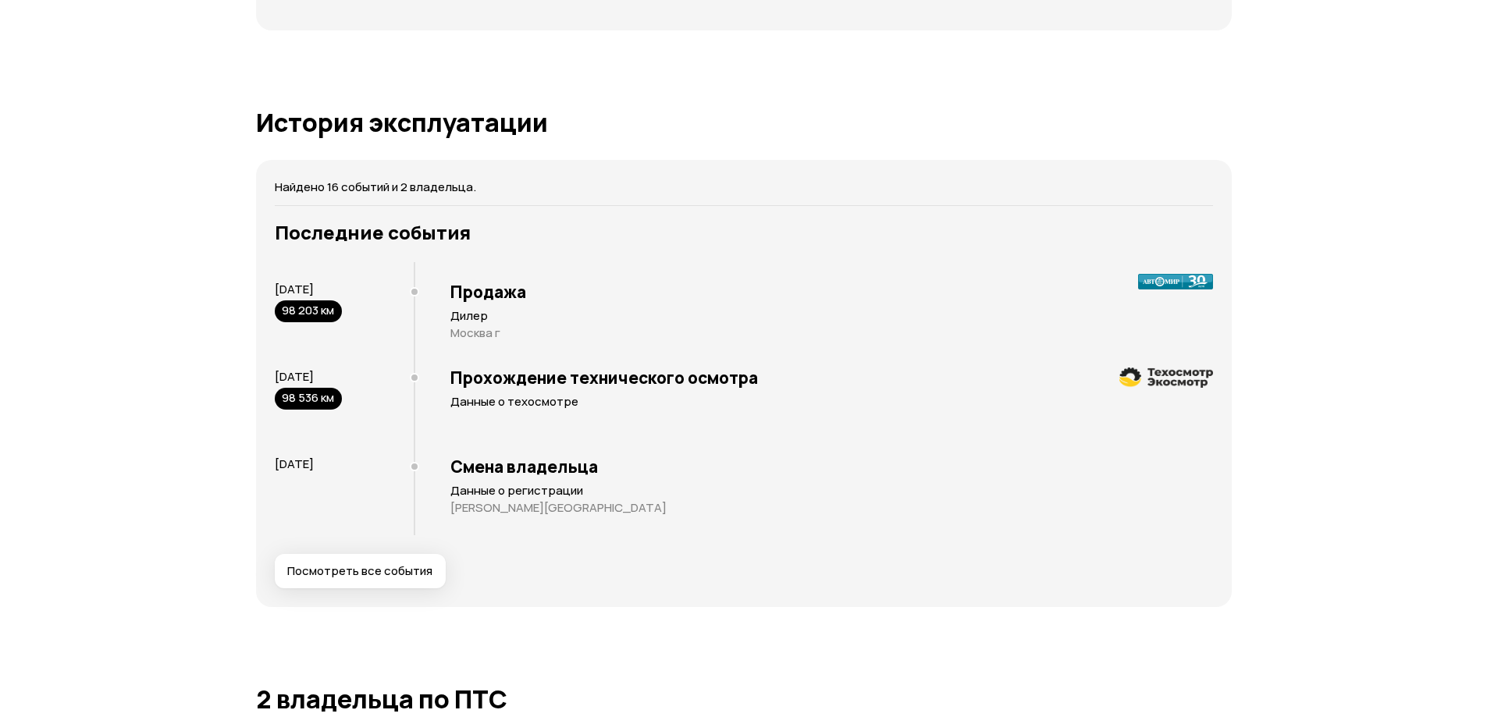
click at [346, 571] on span "Посмотреть все события" at bounding box center [359, 572] width 145 height 16
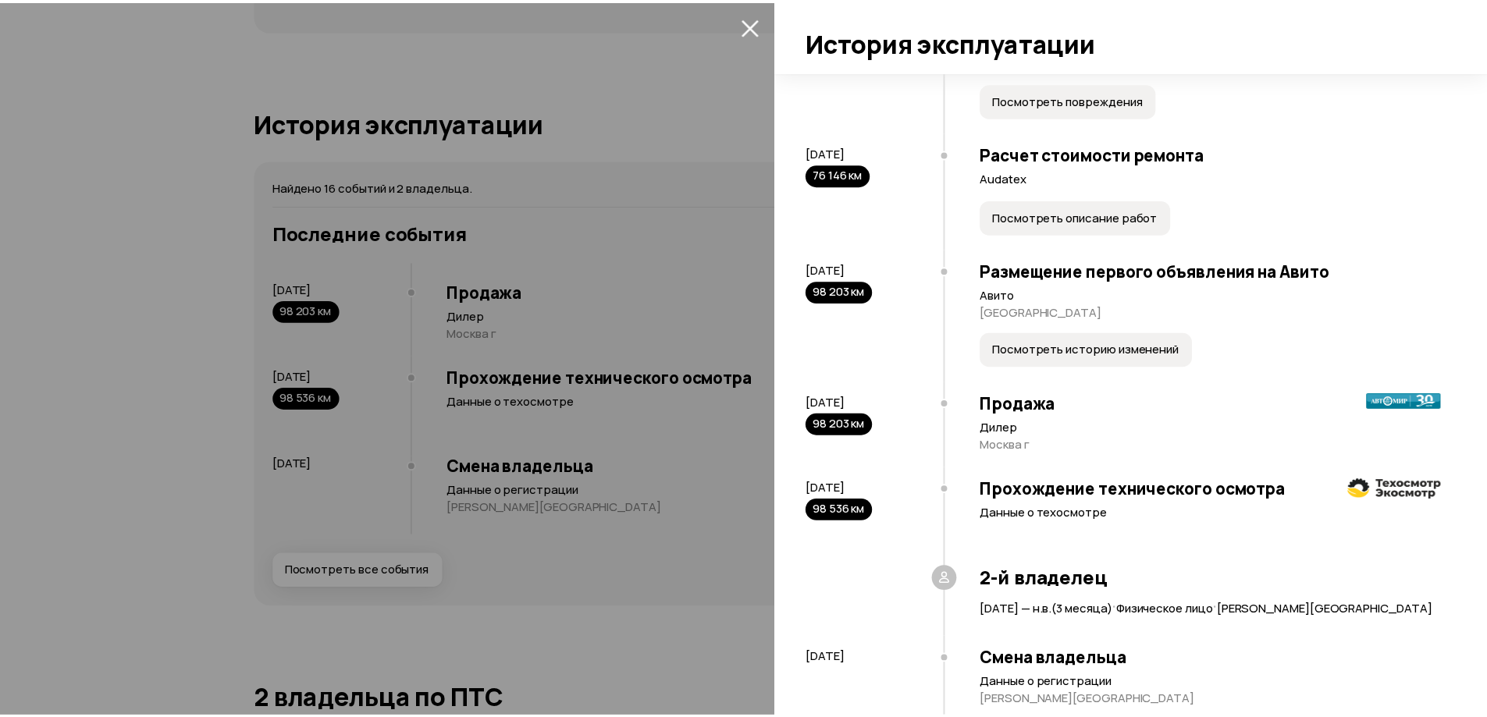
scroll to position [1369, 0]
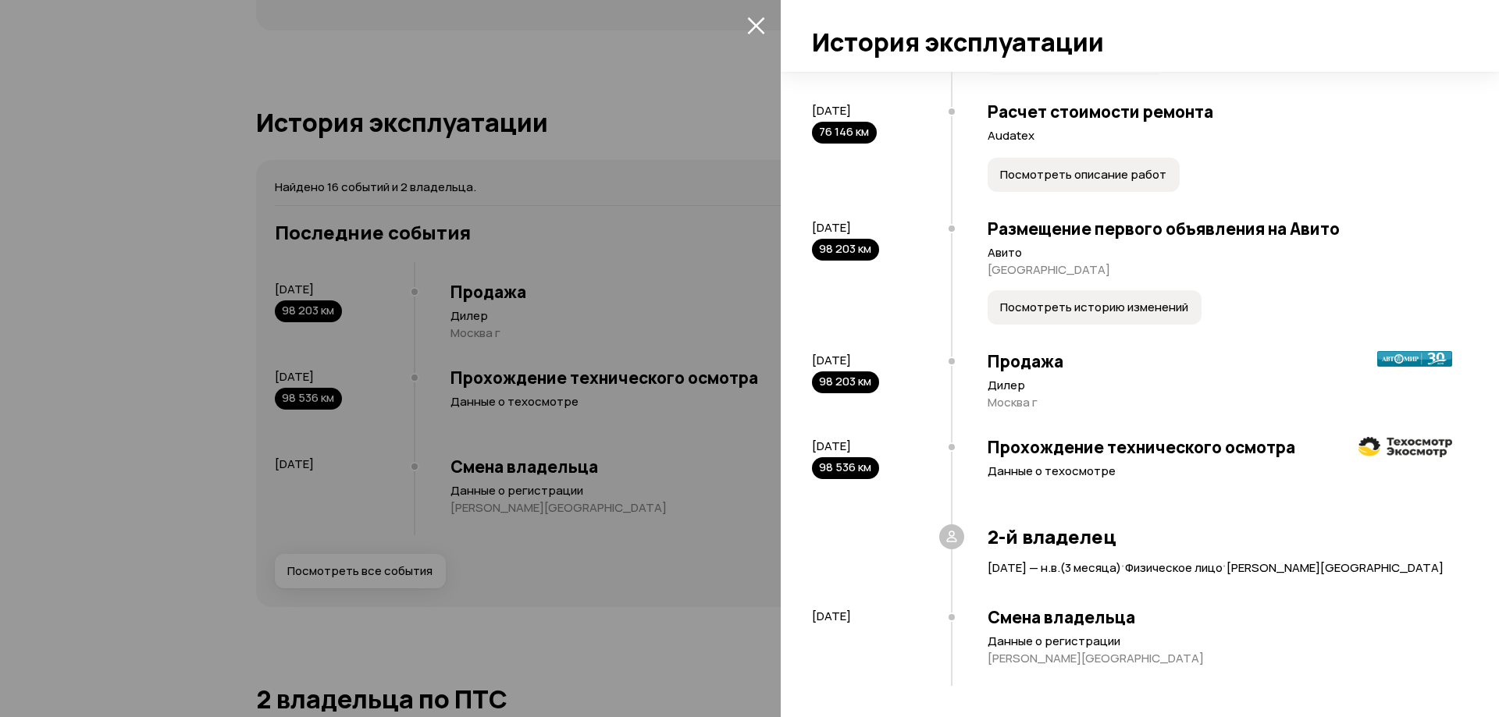
click at [735, 237] on div at bounding box center [749, 358] width 1499 height 717
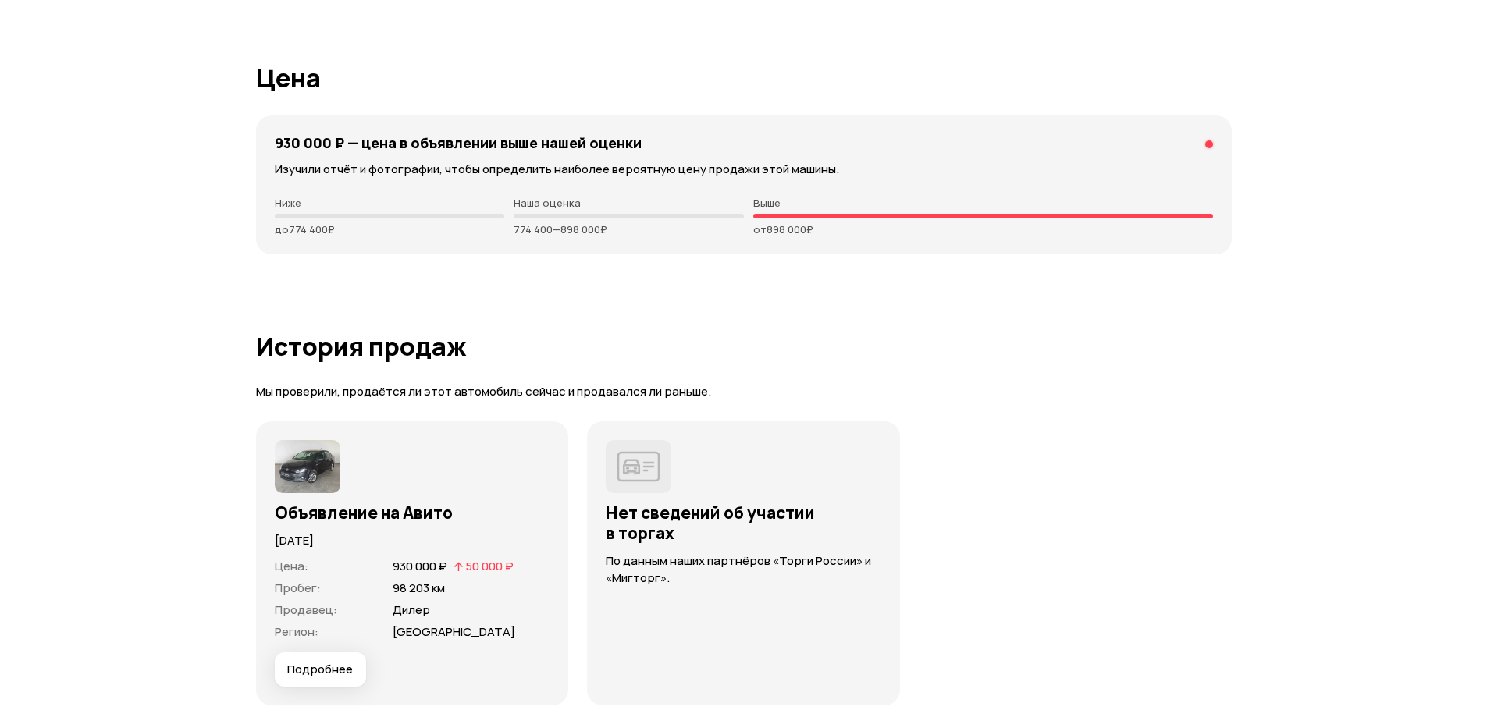
scroll to position [4193, 0]
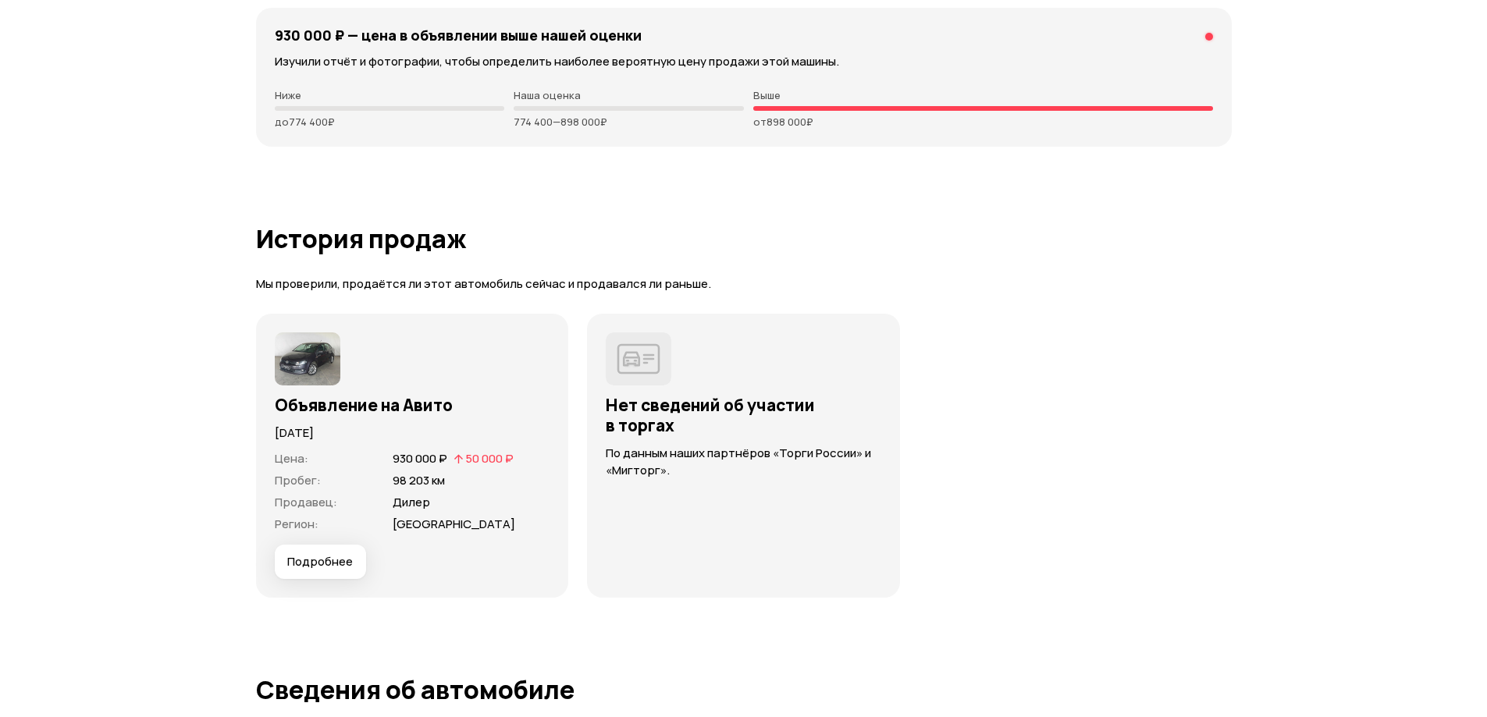
click at [292, 562] on span "Подробнее" at bounding box center [320, 562] width 66 height 16
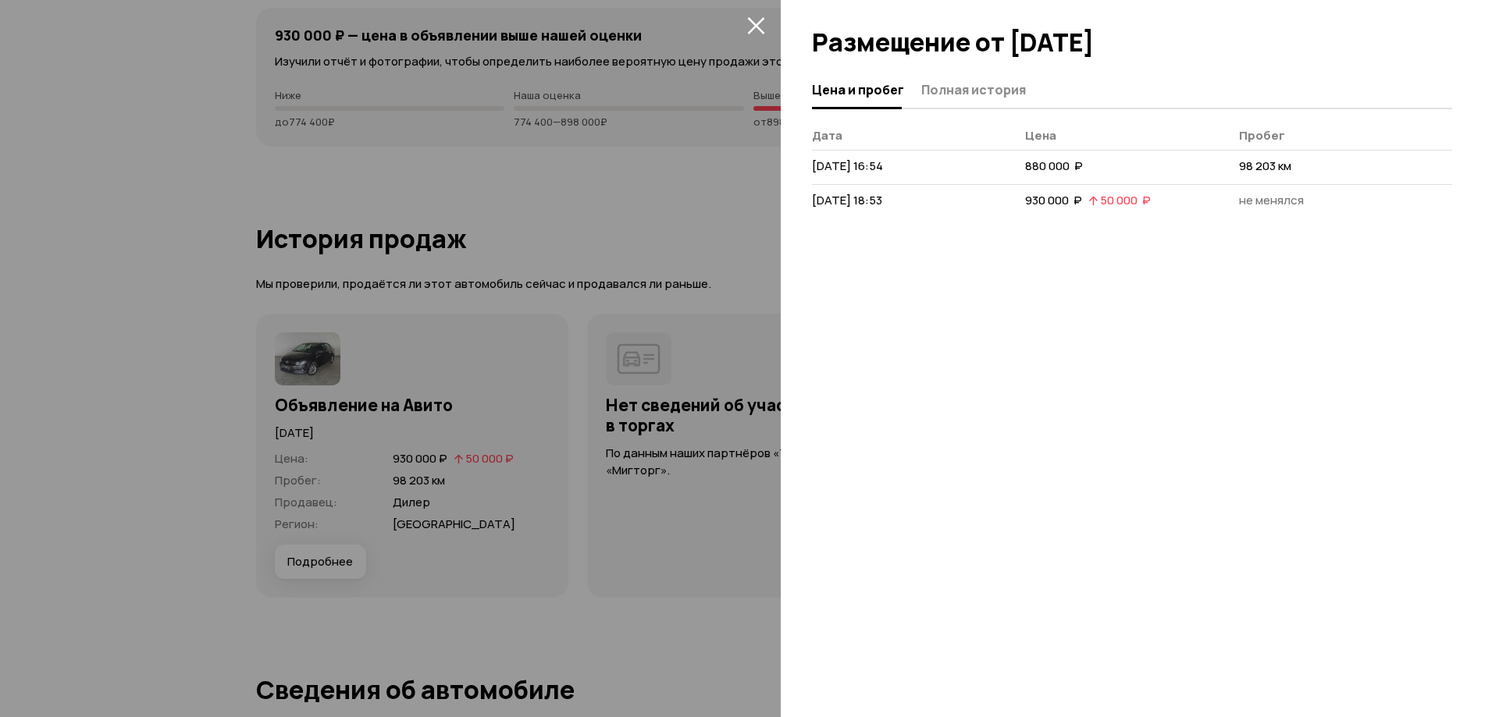
click at [732, 275] on div at bounding box center [749, 358] width 1499 height 717
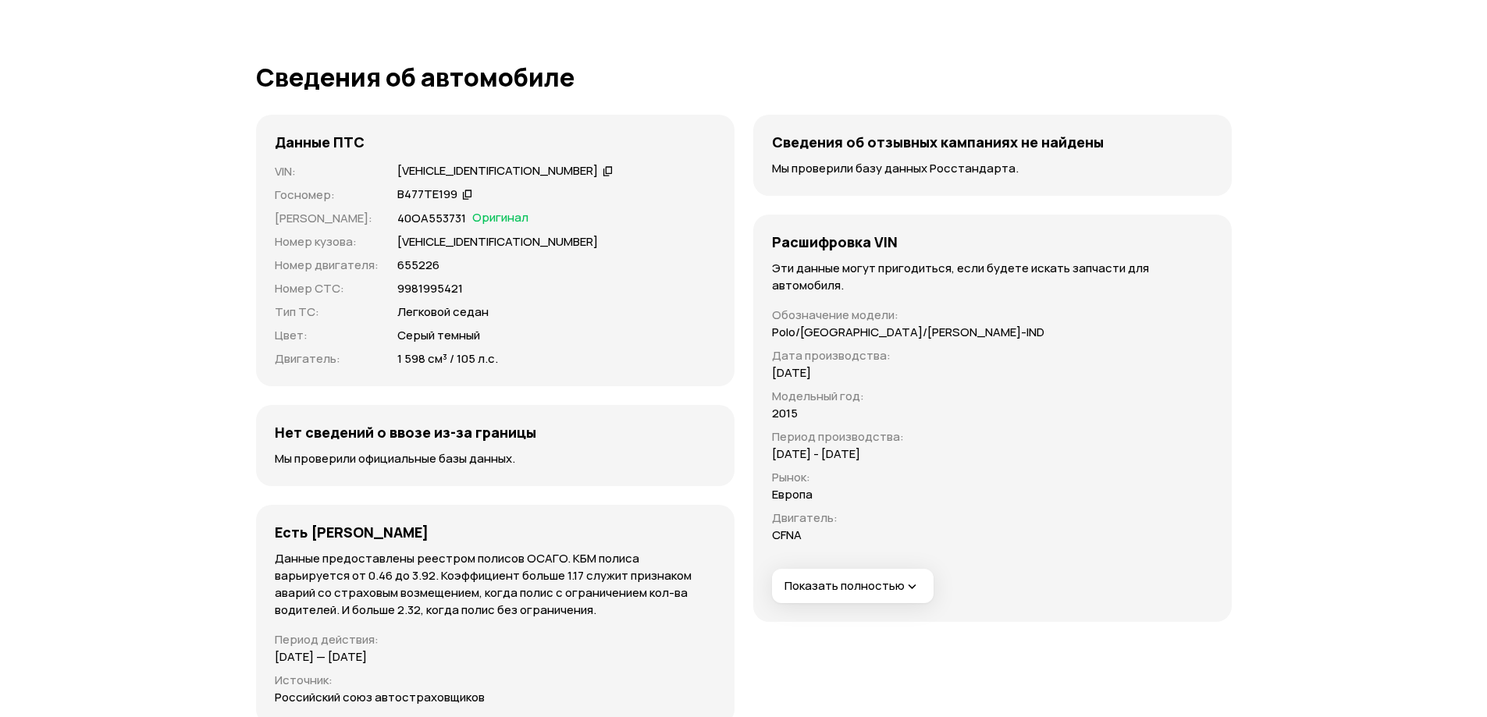
scroll to position [4818, 0]
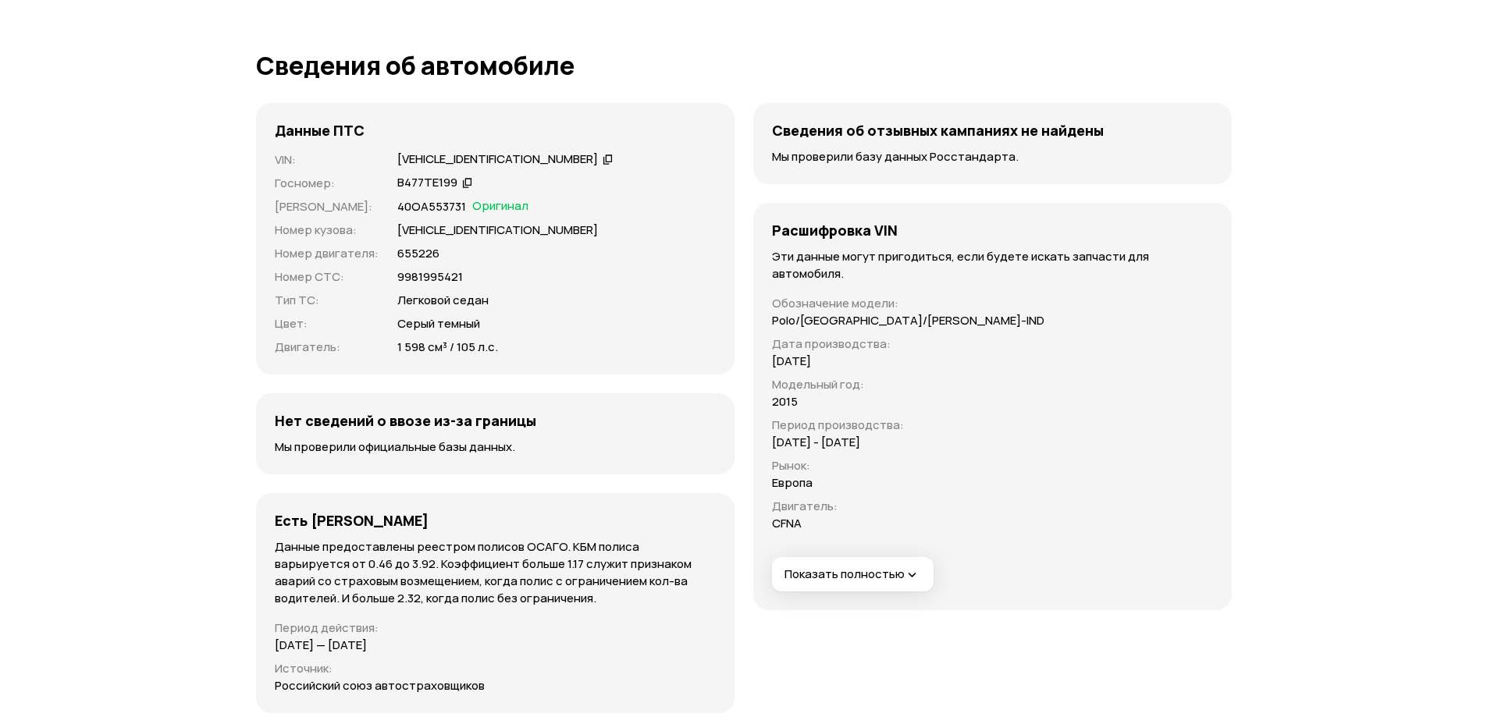
click at [907, 557] on div "Расшифровка VIN Эти данные могут пригодиться, если будете искать запчасти для а…" at bounding box center [992, 406] width 478 height 407
click at [905, 568] on icon "button" at bounding box center [913, 575] width 16 height 16
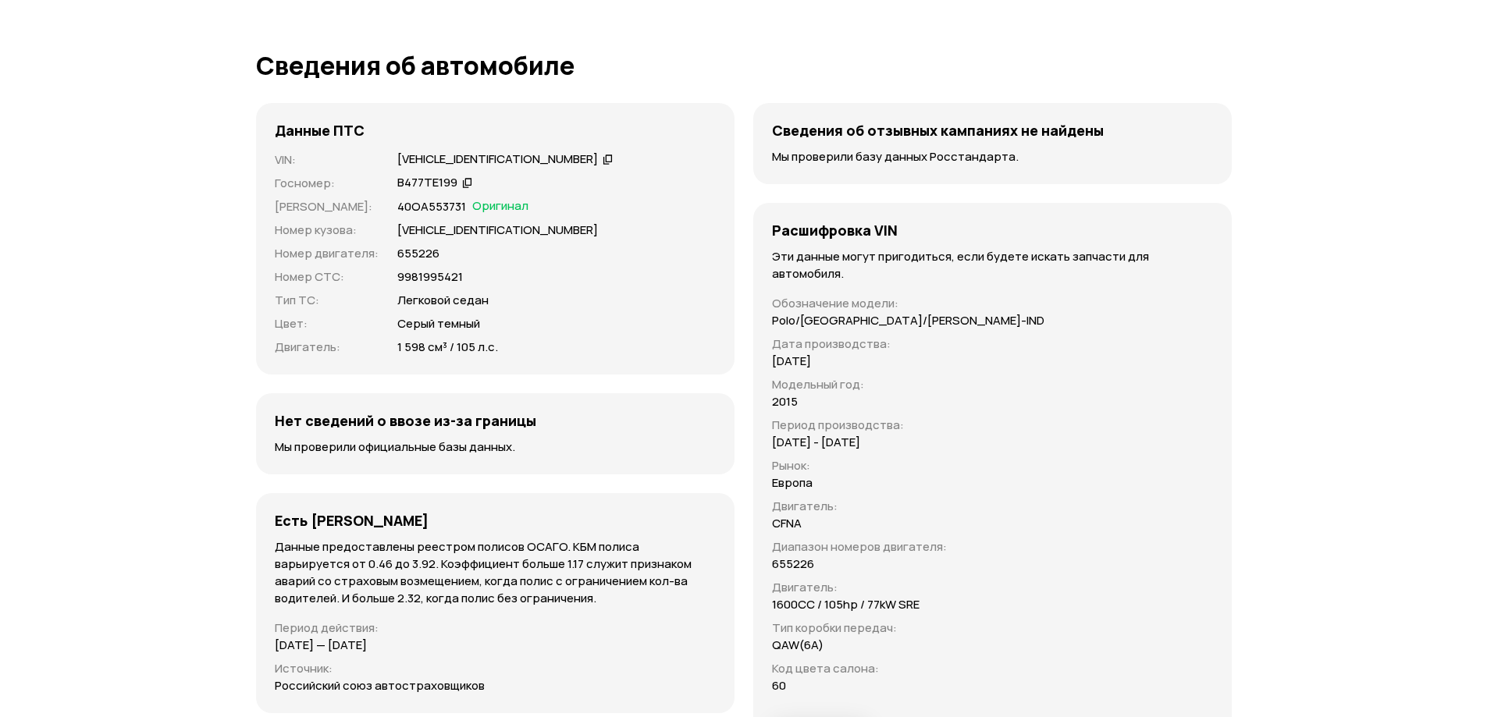
click at [1043, 295] on div "Расшифровка VIN Эти данные могут пригодиться, если будете искать запчасти для а…" at bounding box center [992, 488] width 478 height 570
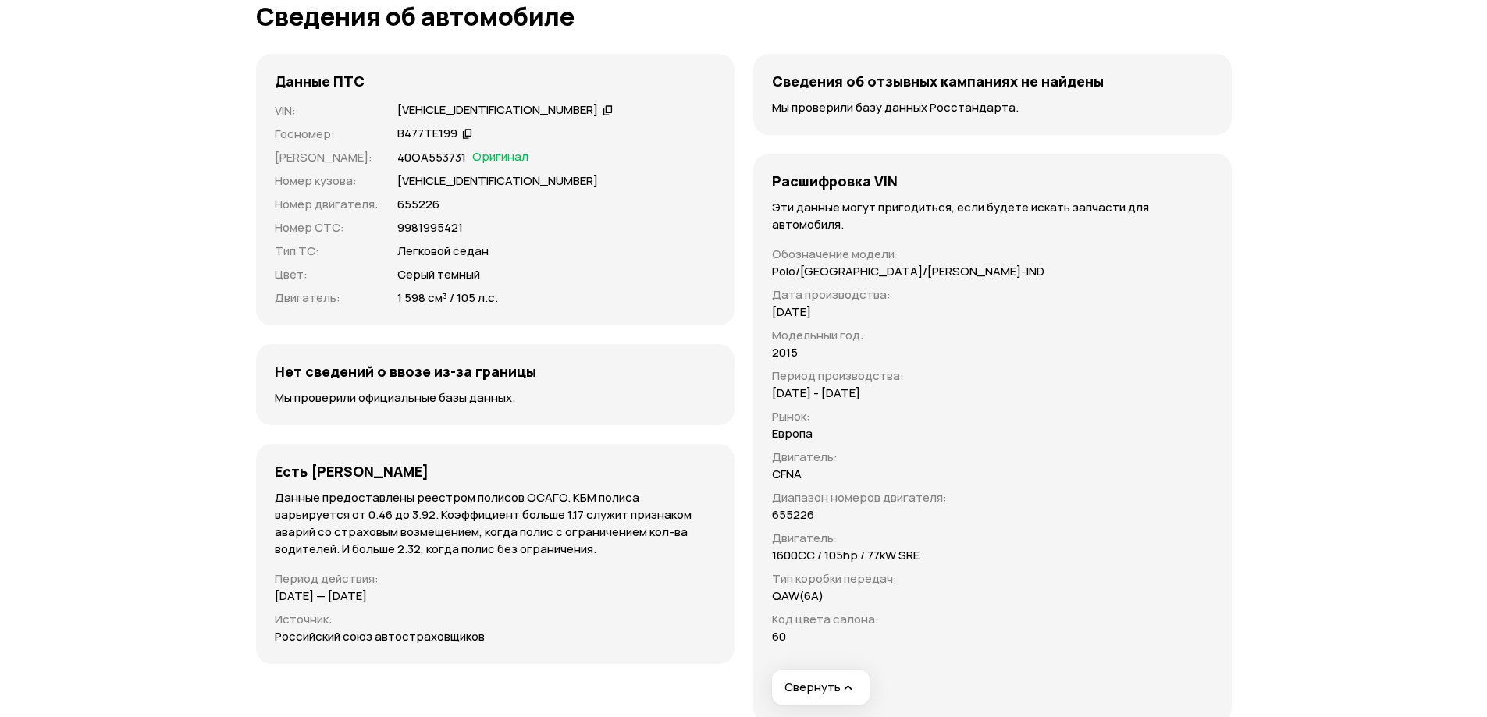
scroll to position [4896, 0]
